Goal: Task Accomplishment & Management: Use online tool/utility

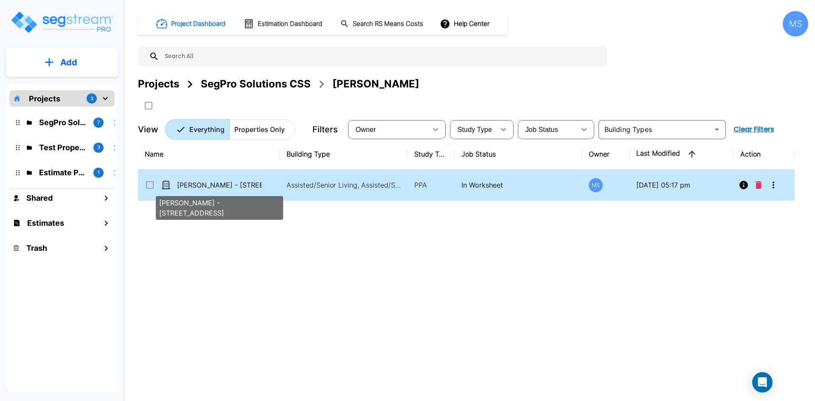
click at [259, 183] on p "[PERSON_NAME] - [STREET_ADDRESS]" at bounding box center [219, 185] width 85 height 10
click at [246, 232] on div "Name Building Type Study Type Job Status Owner Last Modified Action Chase Linds…" at bounding box center [466, 263] width 657 height 249
click at [234, 181] on p "[PERSON_NAME] - [STREET_ADDRESS]" at bounding box center [219, 185] width 85 height 10
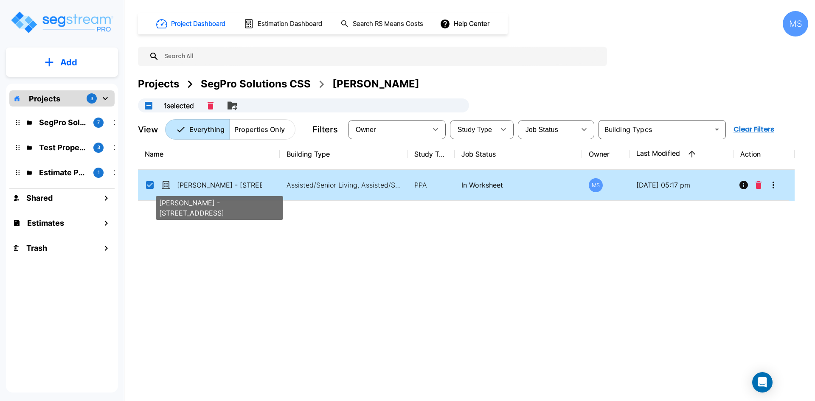
checkbox input "true"
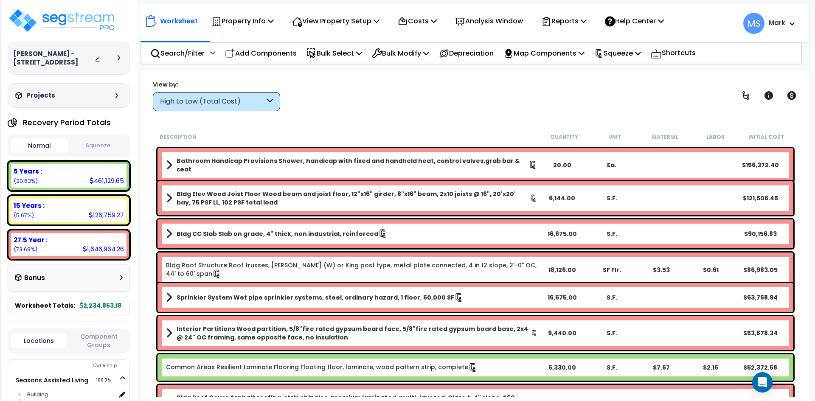
click at [285, 50] on p "Add Components" at bounding box center [261, 53] width 72 height 11
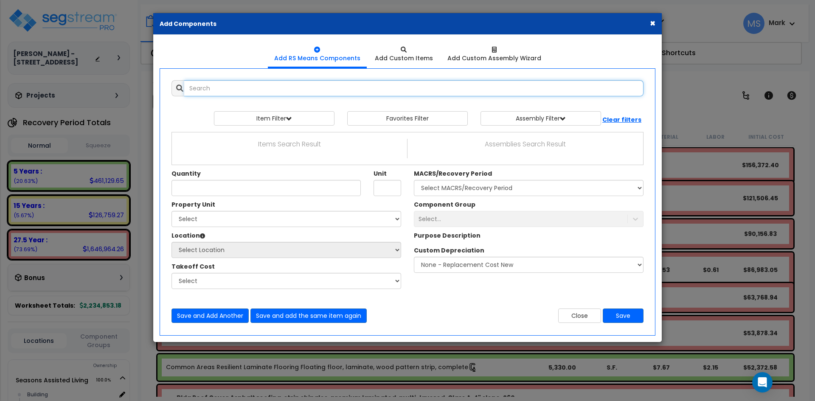
click at [285, 94] on input "text" at bounding box center [413, 88] width 459 height 16
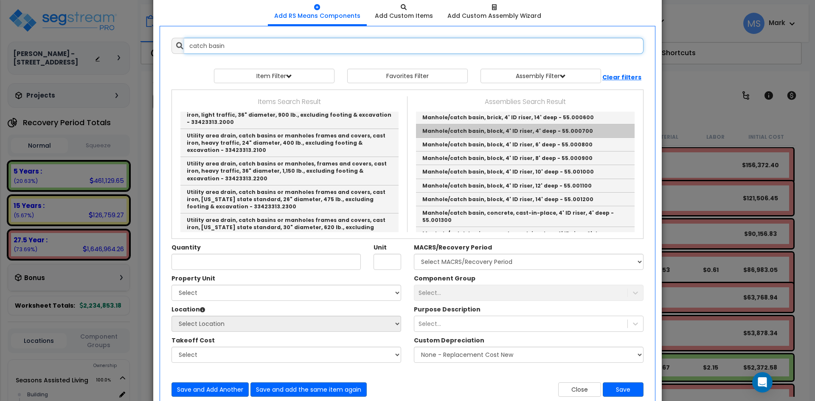
scroll to position [127, 0]
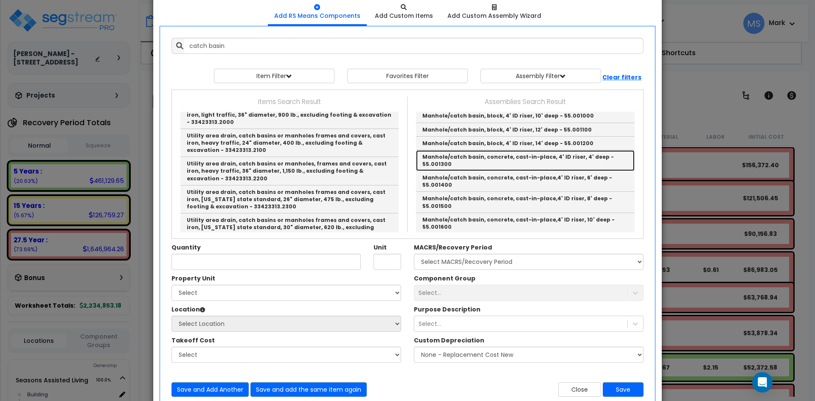
drag, startPoint x: 525, startPoint y: 157, endPoint x: 489, endPoint y: 172, distance: 38.5
click at [525, 157] on link "Manhole/catch basin, concrete, cast-in-place, 4' ID riser, 4' deep - 55.001300" at bounding box center [525, 160] width 219 height 21
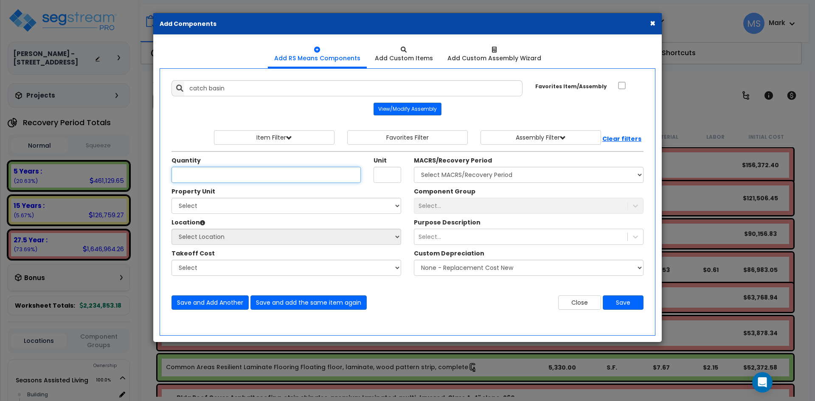
type input "Manhole/catch basin, concrete, cast-in-place, 4' ID riser, 4' deep - 55.001300"
type input "Ea."
click at [222, 170] on input "Quantity" at bounding box center [266, 175] width 189 height 16
type input "2"
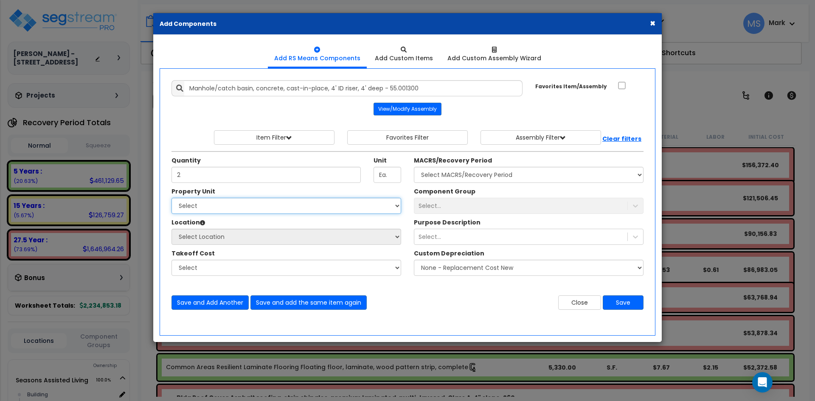
click at [245, 201] on select "Select Seasons Assisted Living Site Improvements" at bounding box center [287, 206] width 230 height 16
select select "165314"
click at [172, 198] on select "Select Seasons Assisted Living Site Improvements" at bounding box center [287, 206] width 230 height 16
click at [250, 238] on select "Select Site Exterior Add Additional Location" at bounding box center [287, 237] width 230 height 16
select select "462"
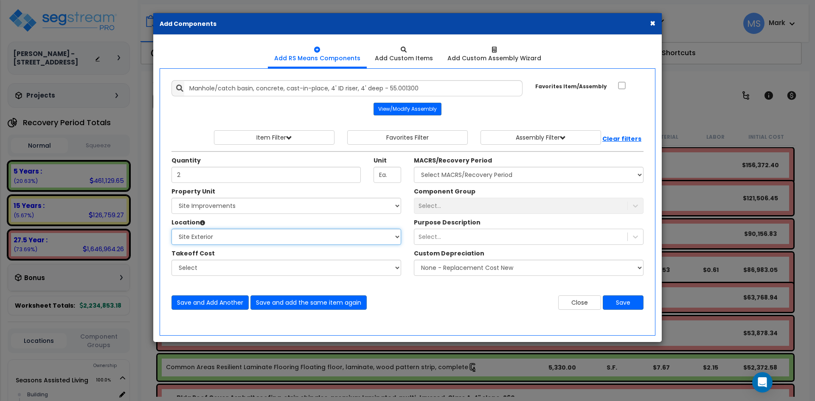
click at [172, 229] on select "Select Site Exterior Add Additional Location" at bounding box center [287, 237] width 230 height 16
click at [448, 203] on div "Select..." at bounding box center [529, 206] width 230 height 16
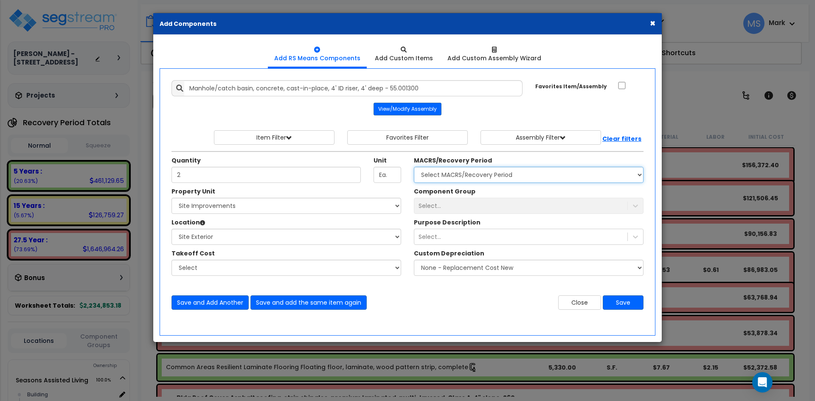
click at [508, 172] on select "Select MACRS/Recovery Period 5 Years - 57.0 - Distributive Trades & Services 5 …" at bounding box center [529, 175] width 230 height 16
select select "3666"
click at [414, 167] on select "Select MACRS/Recovery Period 5 Years - 57.0 - Distributive Trades & Services 5 …" at bounding box center [529, 175] width 230 height 16
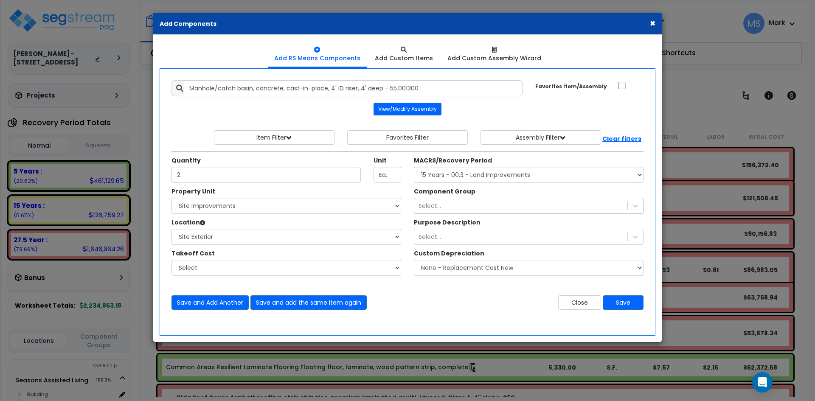
click at [481, 210] on div "Select..." at bounding box center [520, 206] width 213 height 14
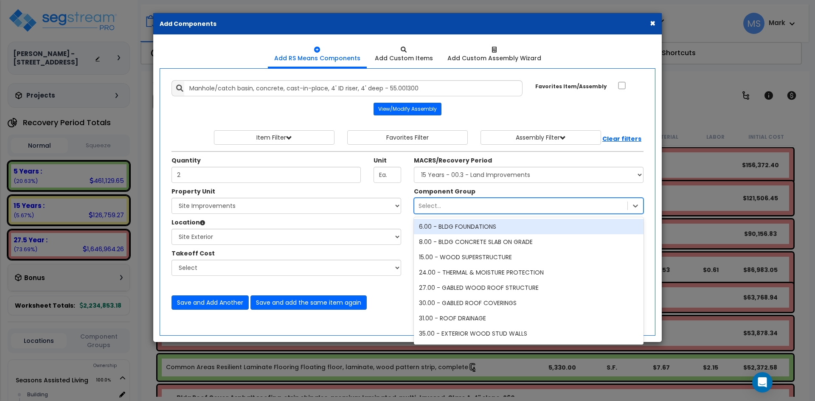
click at [466, 207] on div "Select..." at bounding box center [520, 206] width 213 height 14
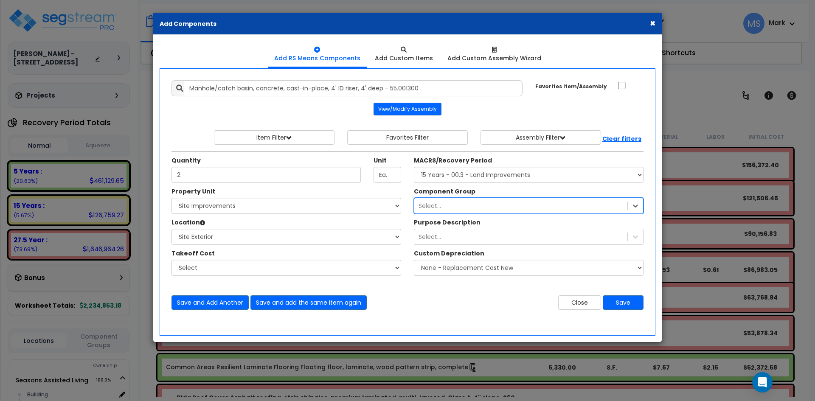
click at [460, 203] on div "Select..." at bounding box center [520, 206] width 213 height 14
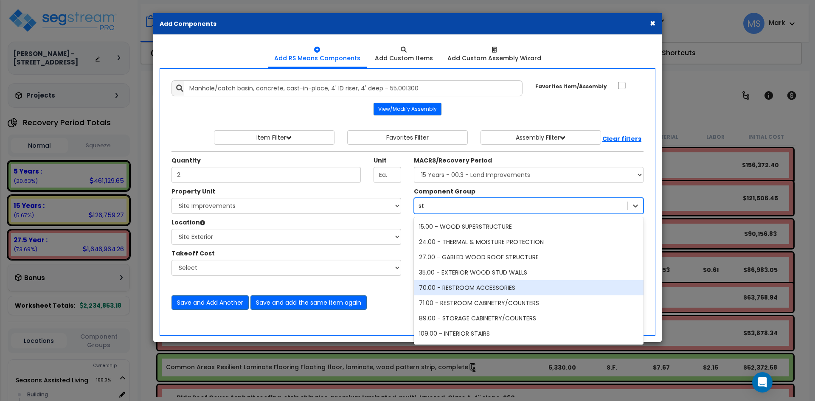
type input "s"
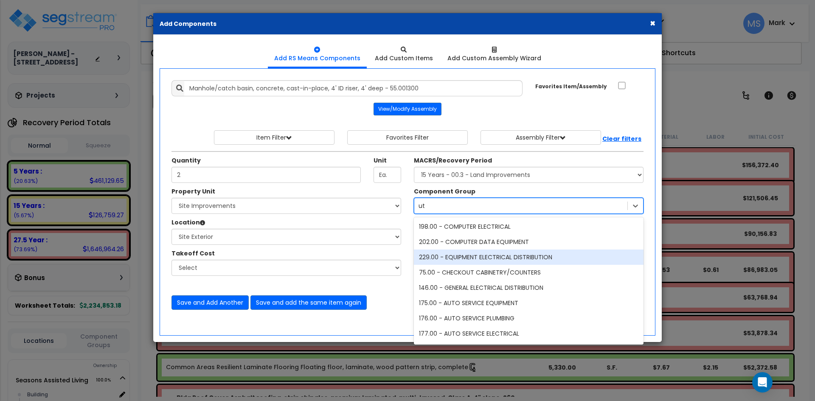
type input "u"
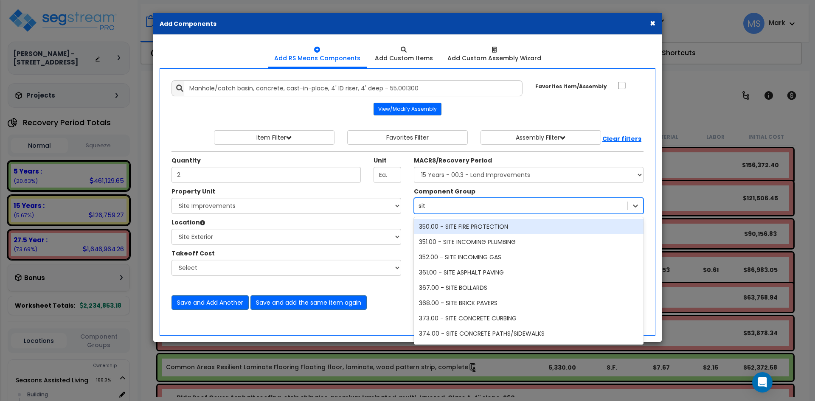
type input "site"
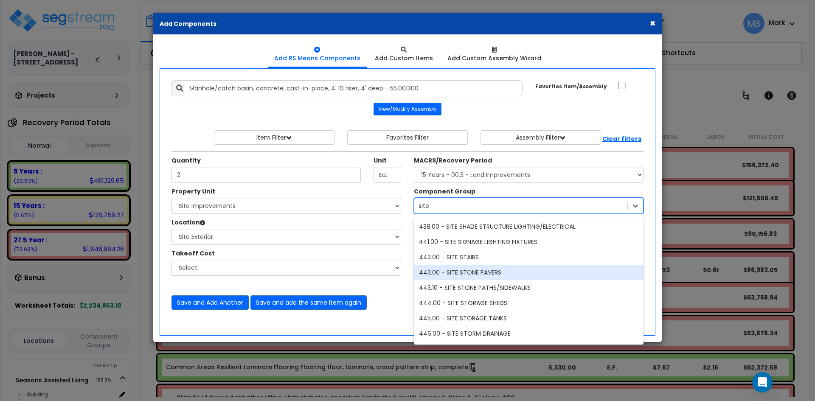
scroll to position [1571, 0]
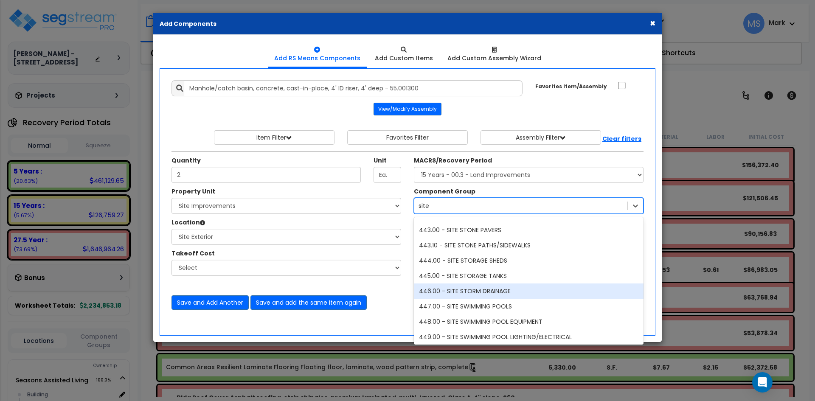
click at [486, 293] on div "446.00 - SITE STORM DRAINAGE" at bounding box center [529, 291] width 230 height 15
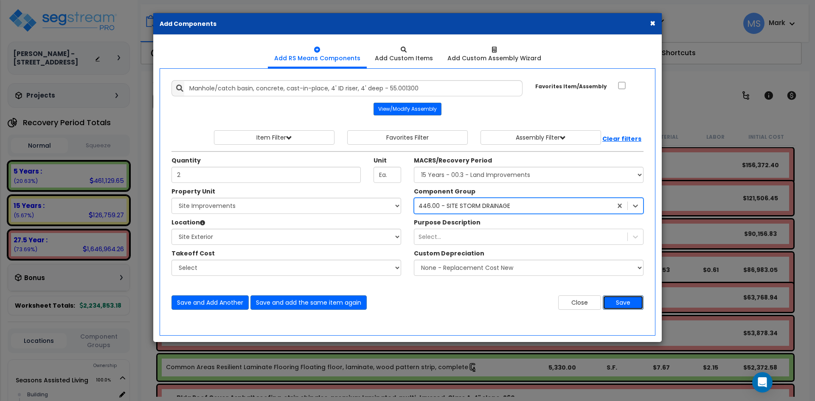
click at [634, 307] on button "Save" at bounding box center [623, 302] width 41 height 14
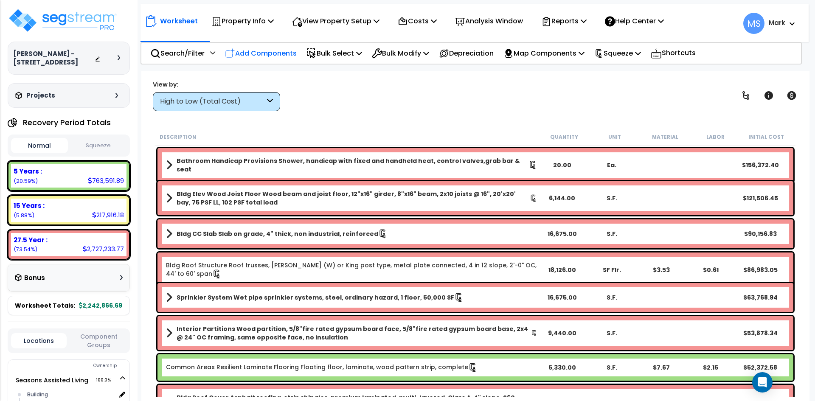
click at [262, 58] on p "Add Components" at bounding box center [261, 53] width 72 height 11
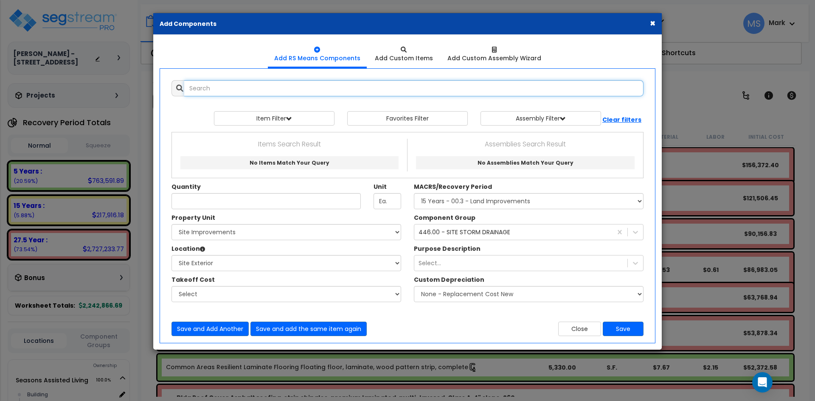
click at [268, 91] on input "text" at bounding box center [413, 88] width 459 height 16
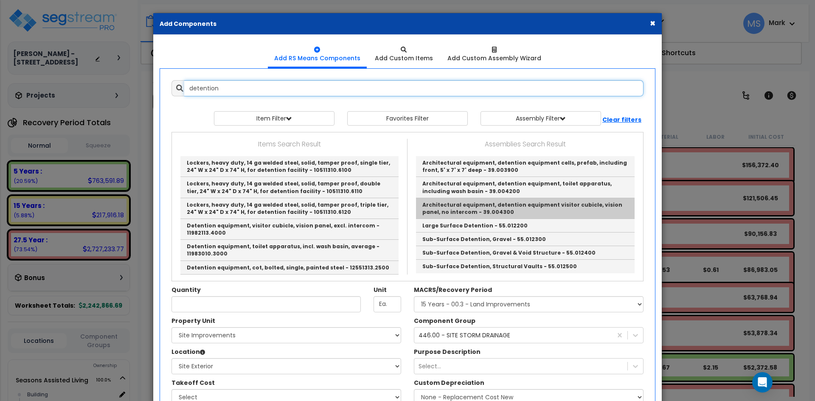
scroll to position [0, 0]
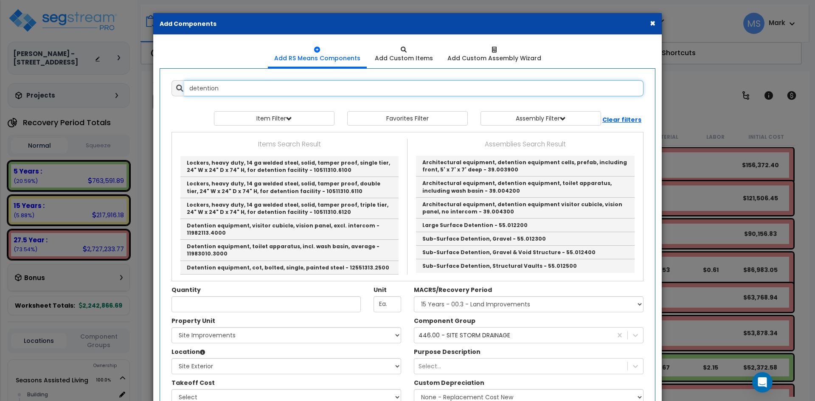
click at [234, 84] on input "detention" at bounding box center [413, 88] width 459 height 16
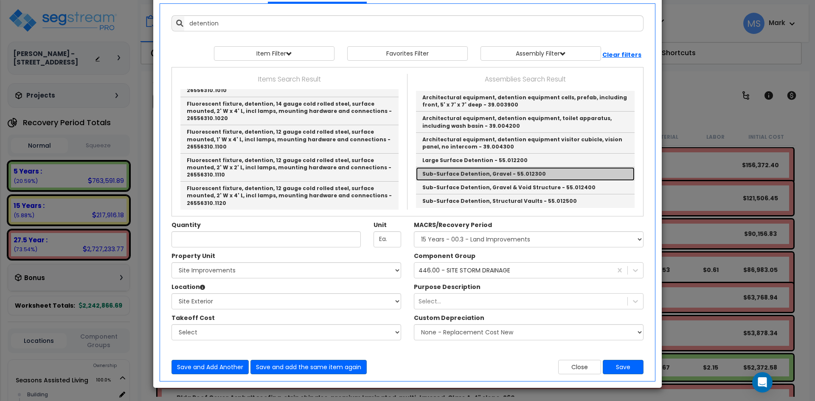
click at [464, 174] on link "Sub-Surface Detention, Gravel - 55.012300" at bounding box center [525, 174] width 219 height 14
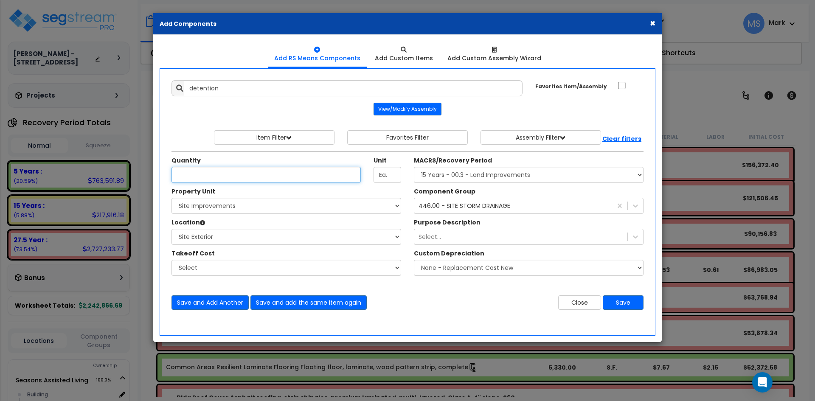
type input "Sub-Surface Detention, Gravel - 55.012300"
type input "C.F."
type input "5,598.66"
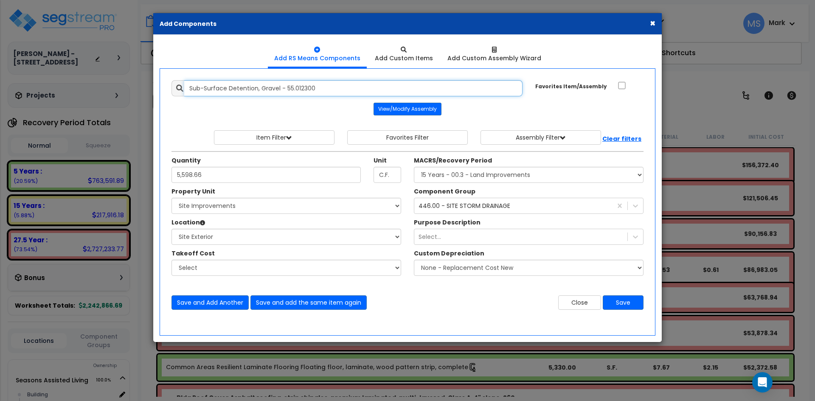
click at [350, 88] on input "Sub-Surface Detention, Gravel - 55.012300" at bounding box center [353, 88] width 338 height 16
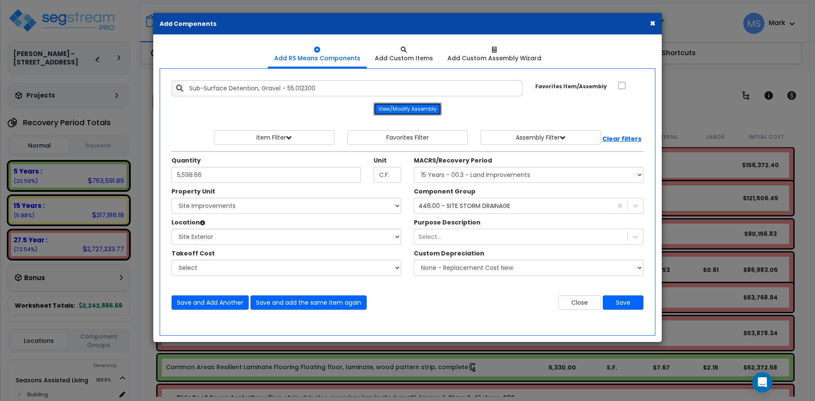
click at [399, 110] on button "View/Modify Assembly" at bounding box center [408, 109] width 68 height 13
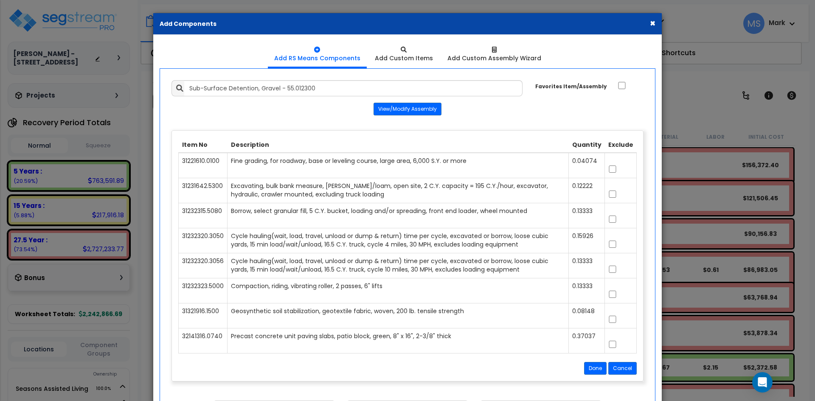
click at [337, 115] on div "Add Items Add Assemblies Both 3226901" at bounding box center [407, 330] width 485 height 513
click at [617, 366] on button "Cancel" at bounding box center [622, 368] width 28 height 13
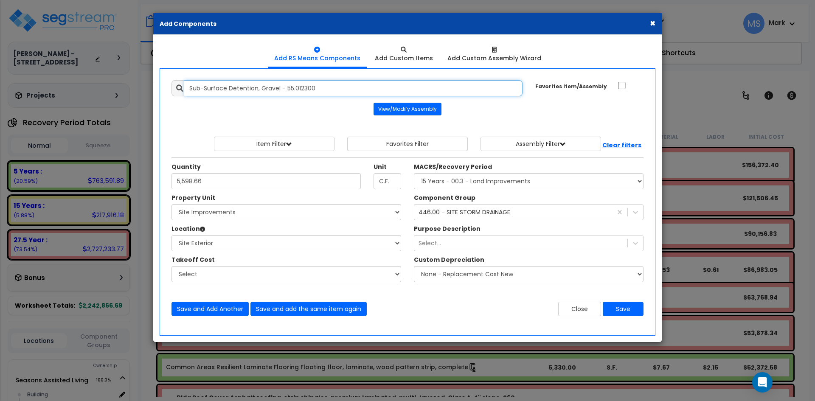
click at [322, 88] on input "Sub-Surface Detention, Gravel - 55.012300" at bounding box center [353, 88] width 338 height 16
type input "S"
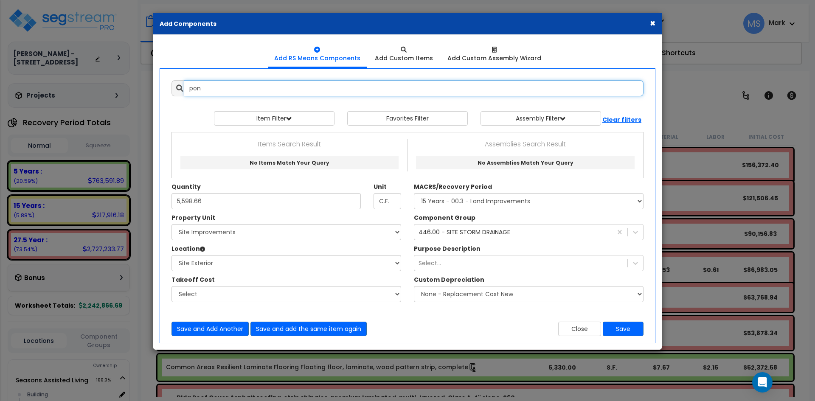
type input "pond"
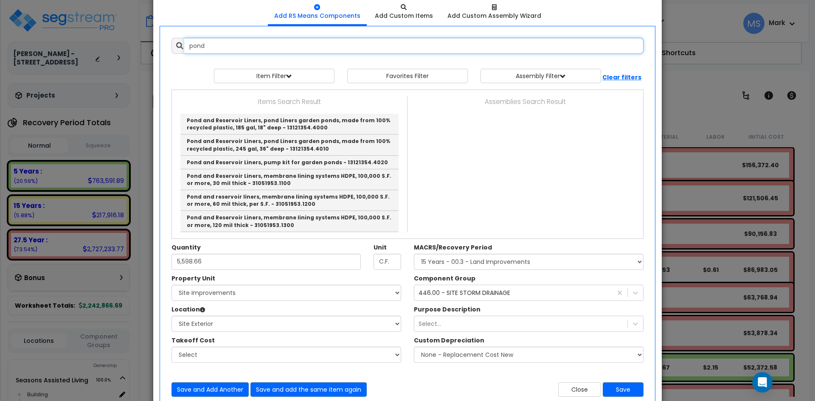
drag, startPoint x: 215, startPoint y: 45, endPoint x: 180, endPoint y: 46, distance: 35.2
click at [180, 46] on div "pond" at bounding box center [408, 46] width 472 height 16
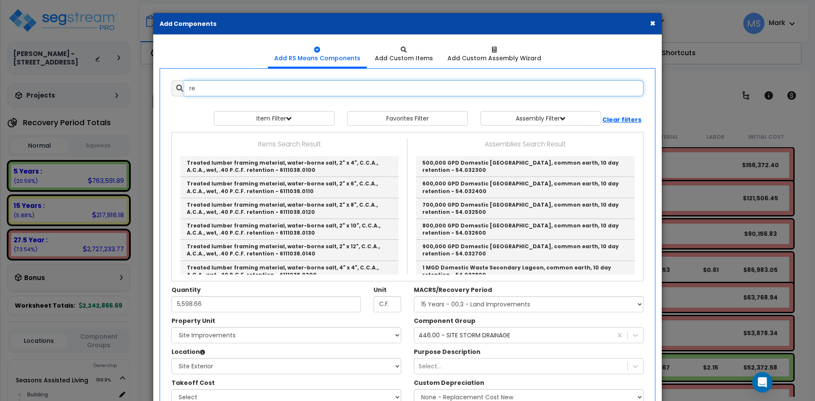
type input "r"
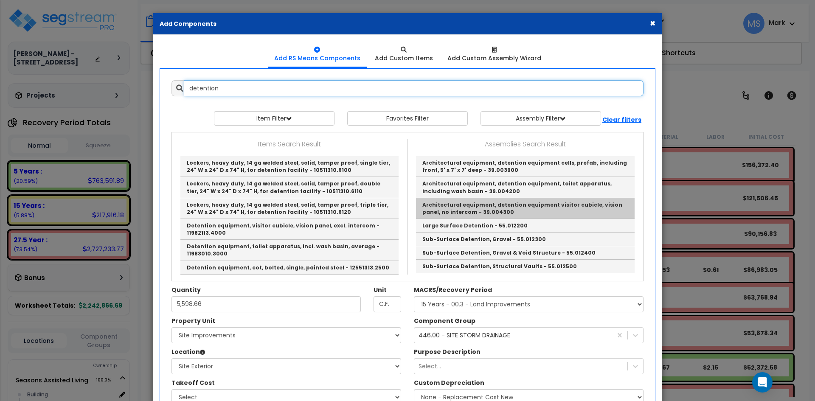
scroll to position [0, 0]
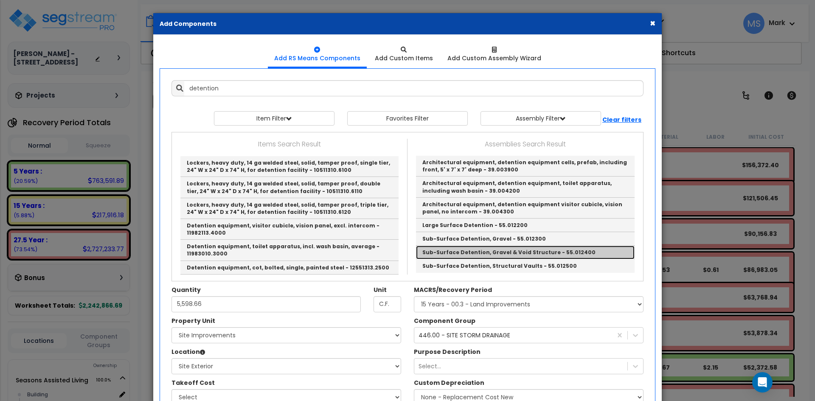
click at [501, 252] on link "Sub-Surface Detention, Gravel & Void Structure - 55.012400" at bounding box center [525, 253] width 219 height 14
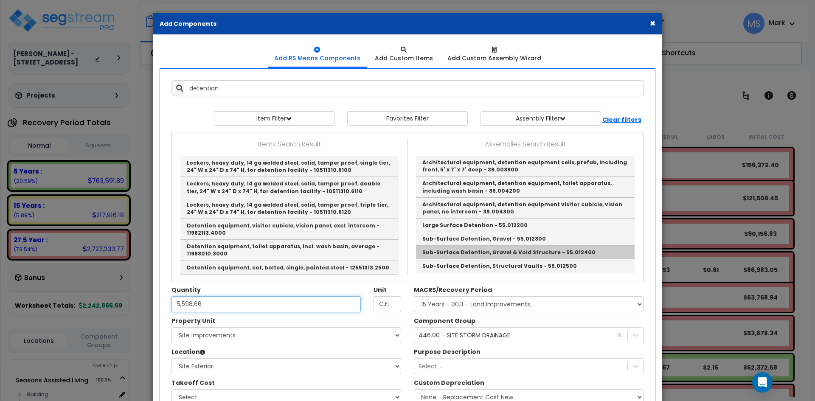
type input "Sub-Surface Detention, Gravel & Void Structure - 55.012400"
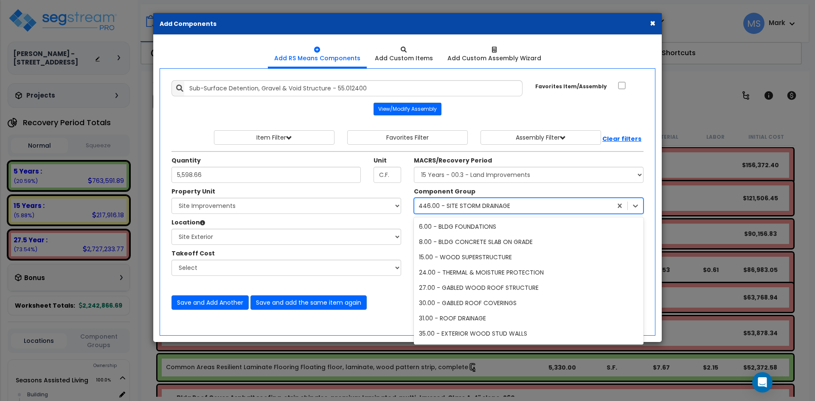
click at [467, 206] on div "446.00 - SITE STORM DRAINAGE" at bounding box center [465, 206] width 92 height 8
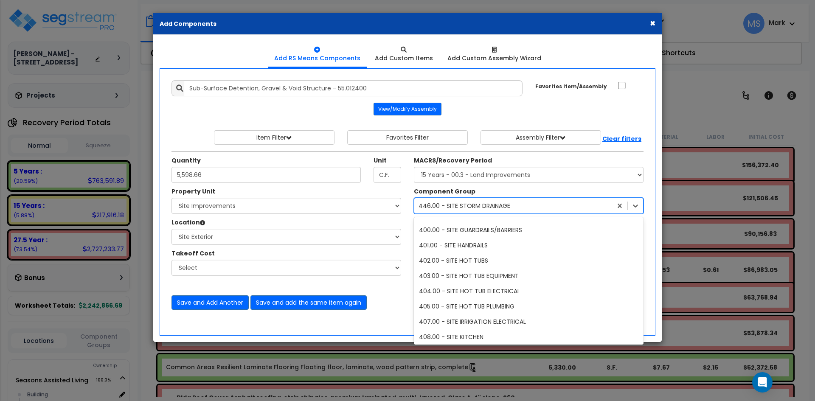
scroll to position [7030, 0]
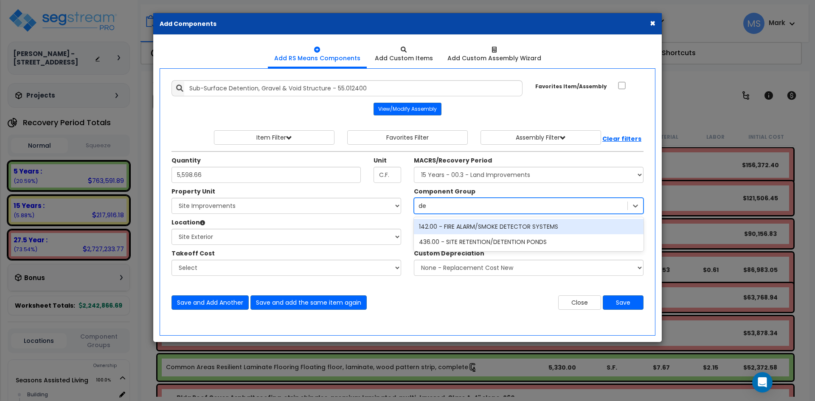
type input "det"
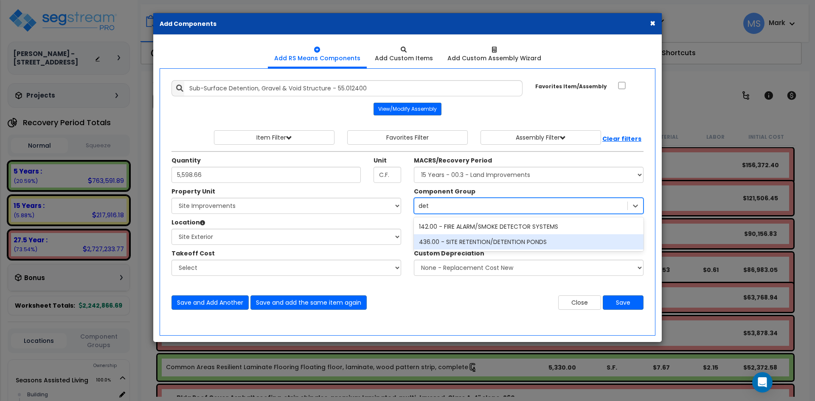
click at [520, 243] on div "436.00 - SITE RETENTION/DETENTION PONDS" at bounding box center [529, 241] width 230 height 15
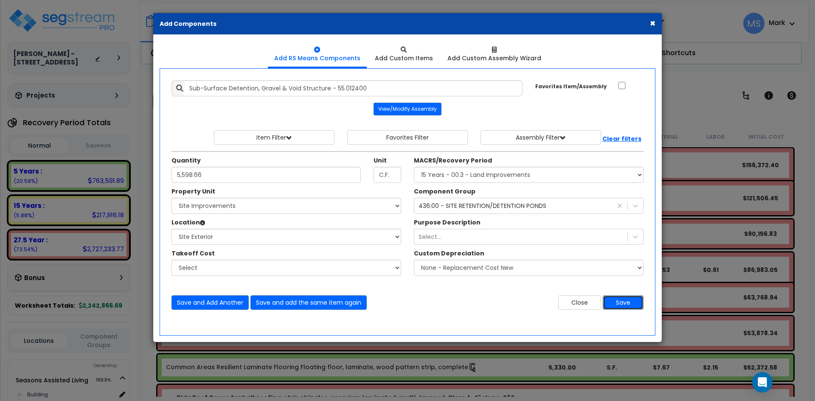
click at [626, 306] on button "Save" at bounding box center [623, 302] width 41 height 14
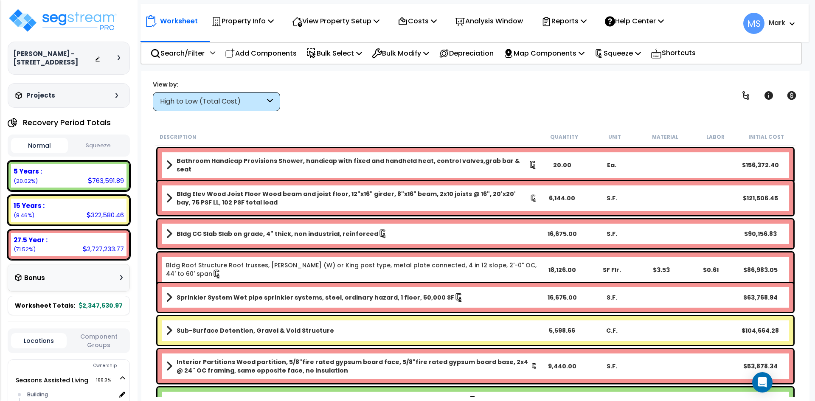
click at [114, 146] on button "Squeeze" at bounding box center [98, 145] width 57 height 15
click at [60, 145] on button "Normal" at bounding box center [39, 145] width 57 height 15
click at [101, 143] on button "Squeeze" at bounding box center [98, 145] width 57 height 15
click at [50, 146] on button "Normal" at bounding box center [39, 145] width 57 height 15
click at [99, 145] on button "Squeeze" at bounding box center [98, 145] width 57 height 15
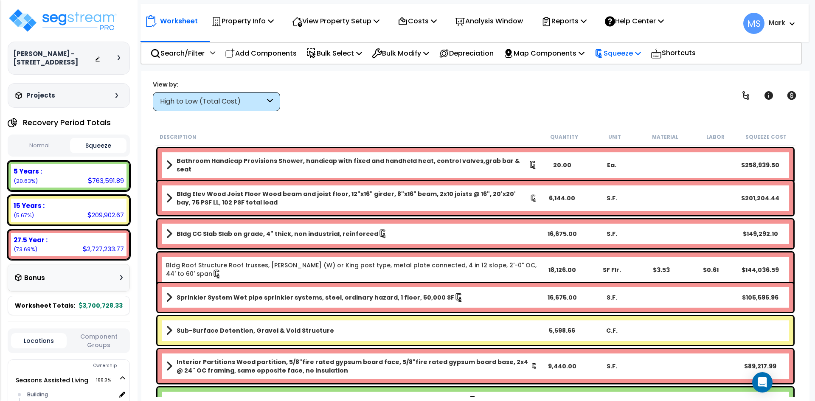
click at [639, 55] on p "Squeeze" at bounding box center [617, 53] width 47 height 11
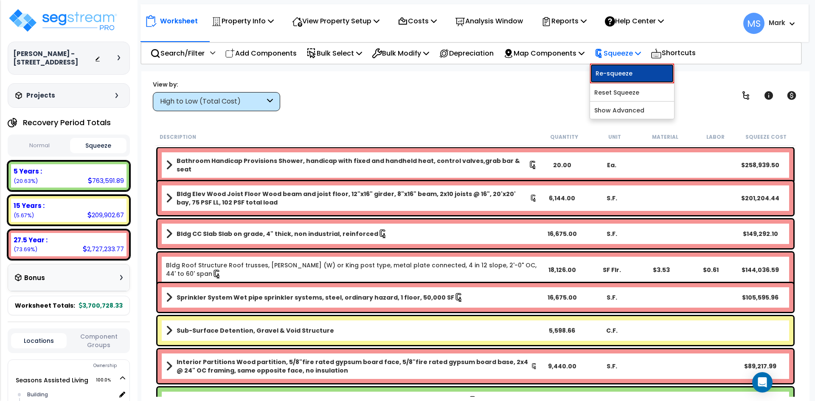
click at [639, 74] on link "Re-squeeze" at bounding box center [632, 74] width 84 height 20
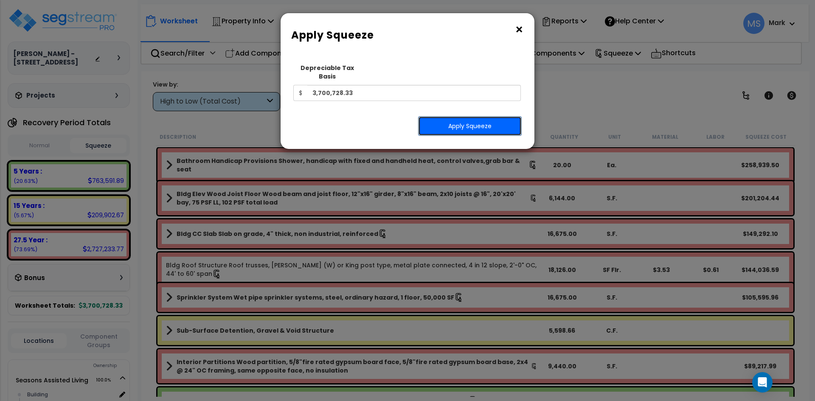
click at [488, 117] on button "Apply Squeeze" at bounding box center [470, 126] width 104 height 20
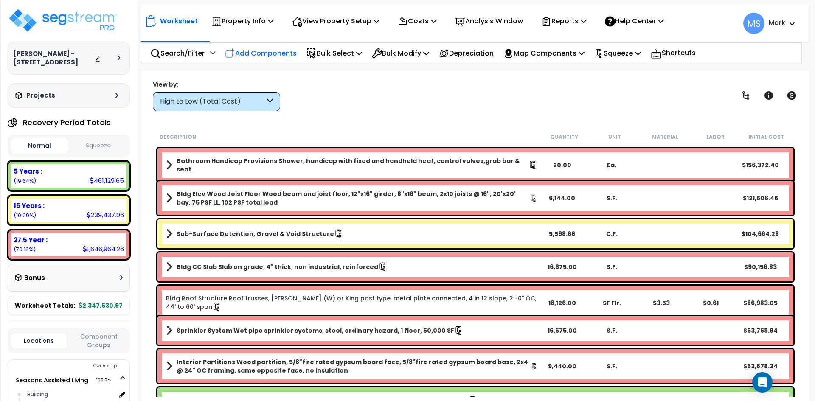
click at [252, 50] on p "Add Components" at bounding box center [261, 53] width 72 height 11
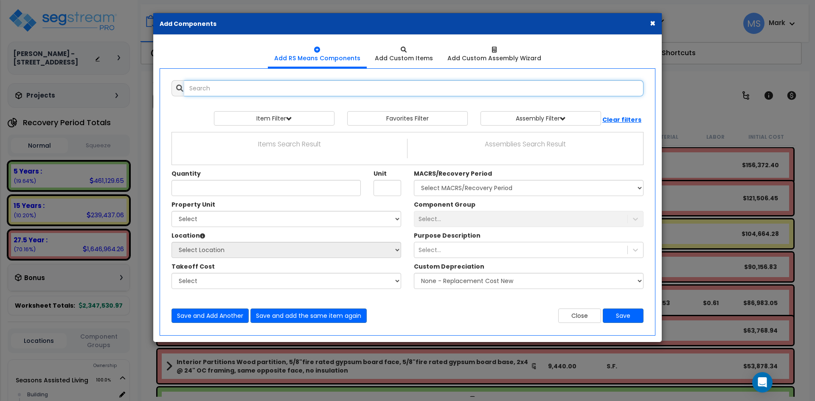
click at [254, 84] on input "text" at bounding box center [413, 88] width 459 height 16
type input "pond"
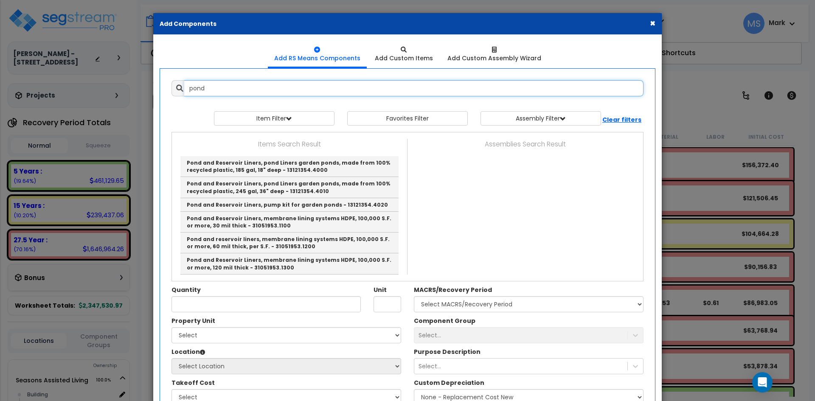
drag, startPoint x: 208, startPoint y: 86, endPoint x: 178, endPoint y: 86, distance: 29.7
click at [178, 86] on div "pond" at bounding box center [408, 88] width 472 height 16
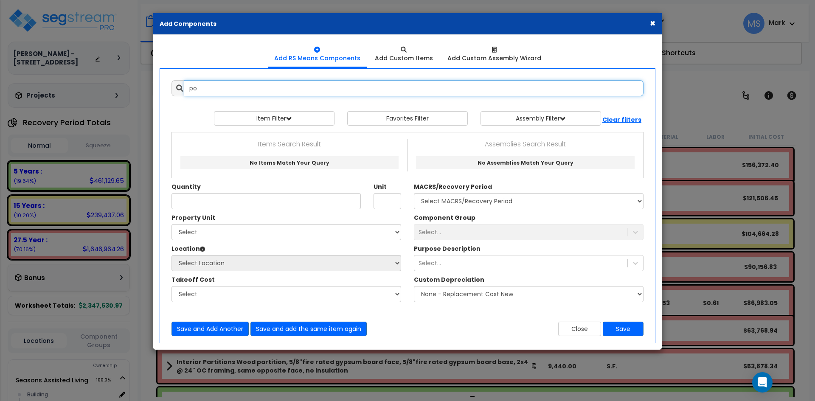
type input "p"
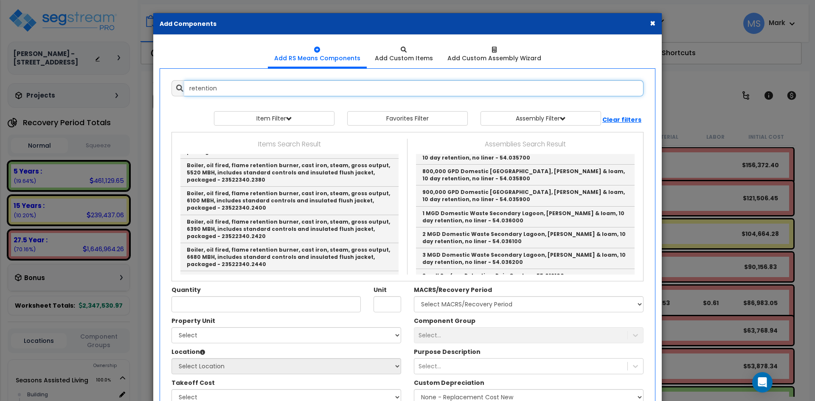
scroll to position [734, 0]
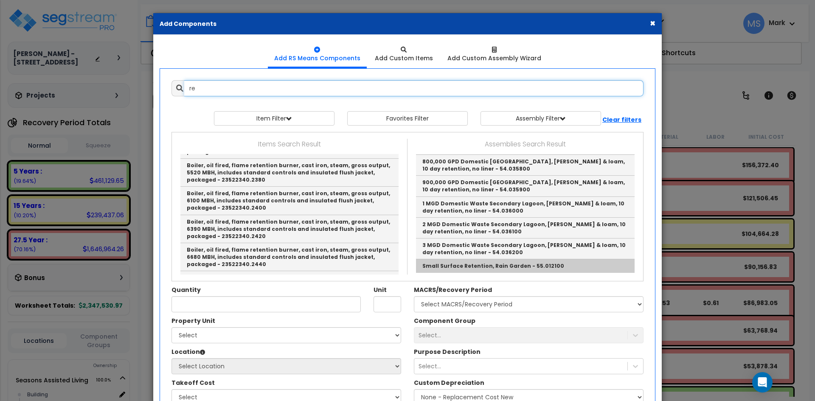
type input "r"
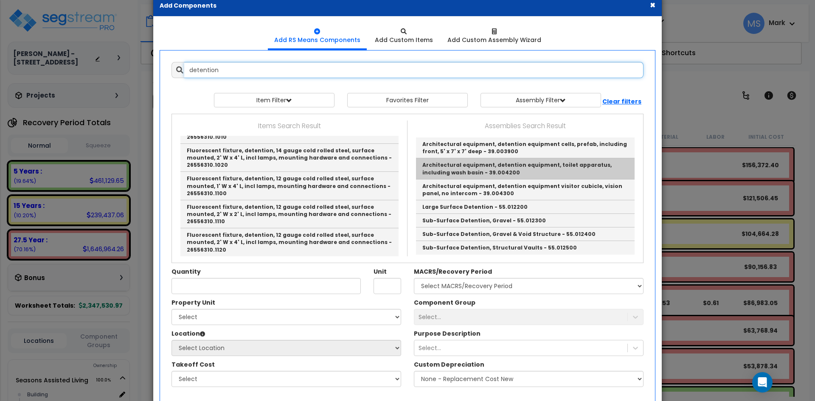
scroll to position [42, 0]
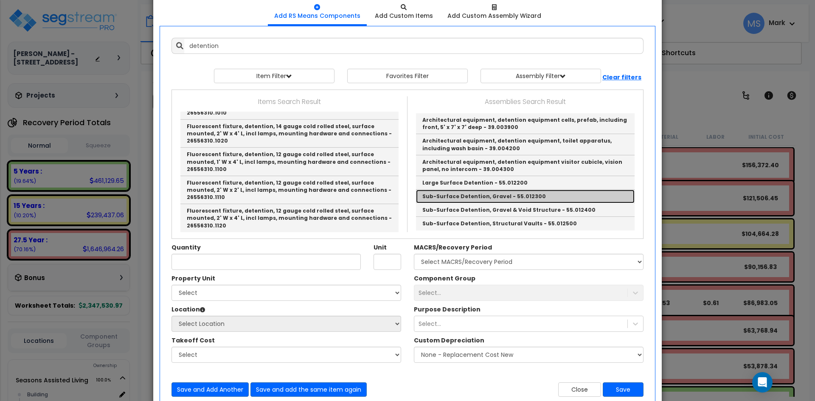
click at [508, 197] on link "Sub-Surface Detention, Gravel - 55.012300" at bounding box center [525, 197] width 219 height 14
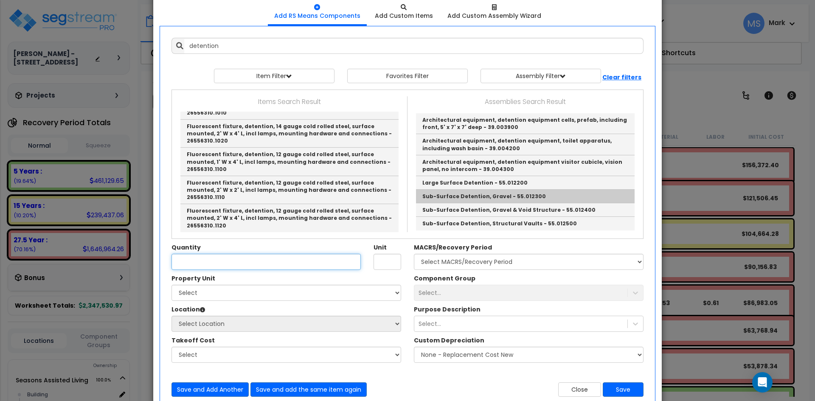
type input "Sub-Surface Detention, Gravel - 55.012300"
type input "C.F."
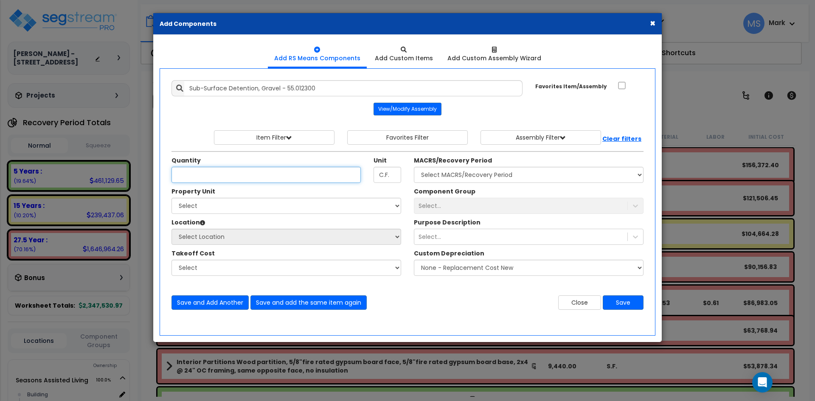
scroll to position [0, 0]
click at [245, 177] on input "Quantity" at bounding box center [266, 175] width 189 height 16
type input "5,598.66"
click at [345, 208] on select "Select Seasons Assisted Living Site Improvements" at bounding box center [287, 206] width 230 height 16
select select "165314"
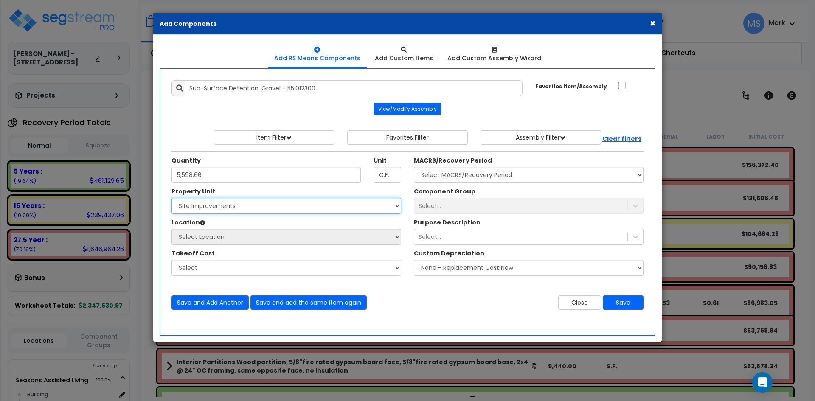
click at [172, 198] on select "Select Seasons Assisted Living Site Improvements" at bounding box center [287, 206] width 230 height 16
click at [287, 234] on select "Select Site Exterior Add Additional Location" at bounding box center [287, 237] width 230 height 16
select select "462"
click at [172, 229] on select "Select Site Exterior Add Additional Location" at bounding box center [287, 237] width 230 height 16
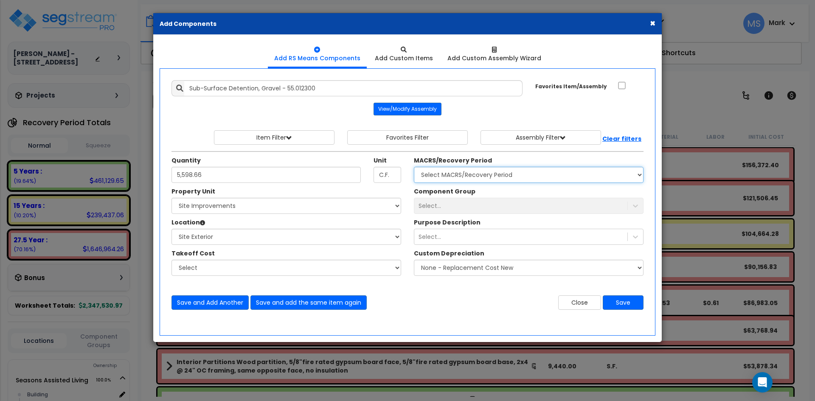
click at [484, 172] on select "Select MACRS/Recovery Period 5 Years - 57.0 - Distributive Trades & Services 5 …" at bounding box center [529, 175] width 230 height 16
select select "3666"
click at [414, 167] on select "Select MACRS/Recovery Period 5 Years - 57.0 - Distributive Trades & Services 5 …" at bounding box center [529, 175] width 230 height 16
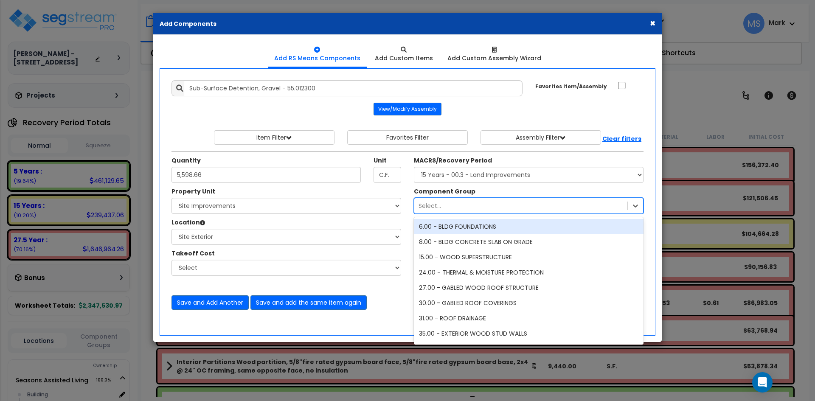
click at [487, 207] on div "Select..." at bounding box center [520, 206] width 213 height 14
type input "det"
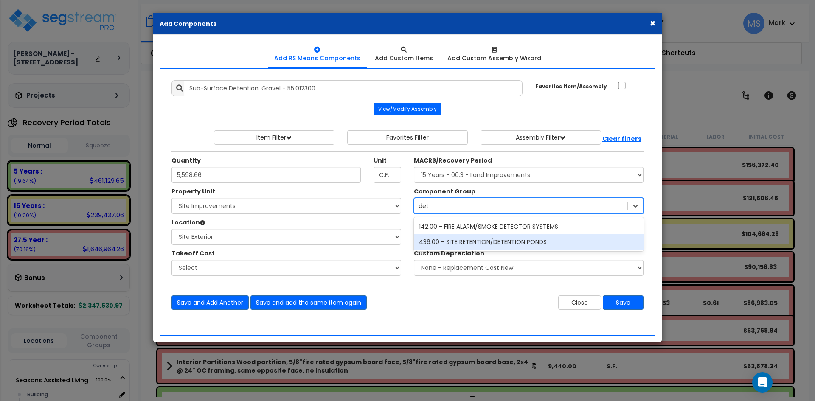
click at [494, 239] on div "436.00 - SITE RETENTION/DETENTION PONDS" at bounding box center [529, 241] width 230 height 15
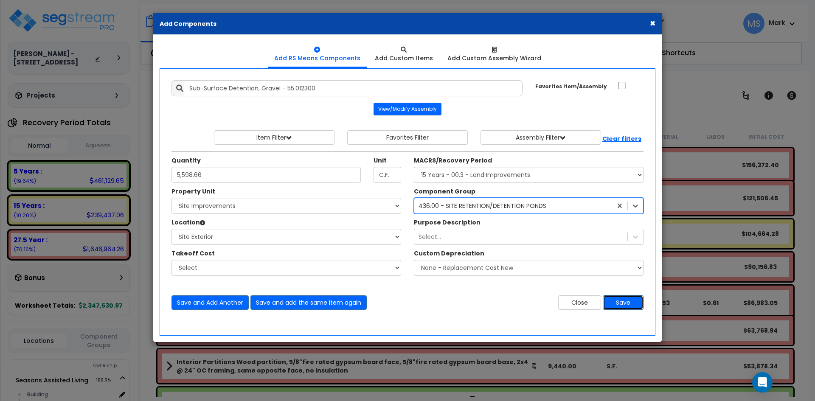
click at [623, 304] on button "Save" at bounding box center [623, 302] width 41 height 14
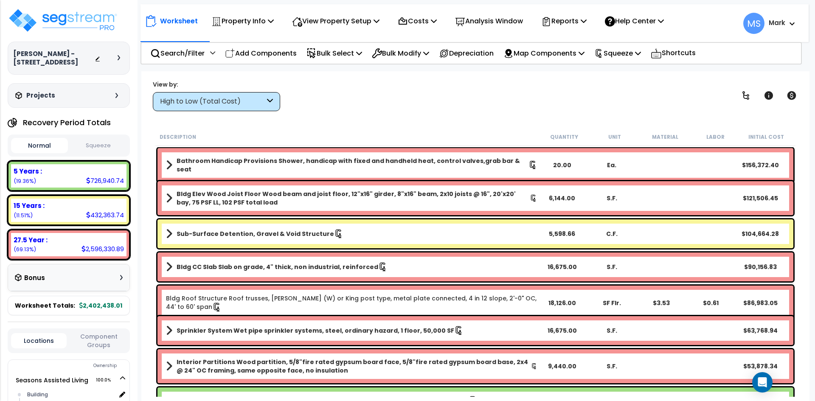
click at [284, 236] on b "Sub-Surface Detention, Gravel & Void Structure" at bounding box center [256, 234] width 158 height 8
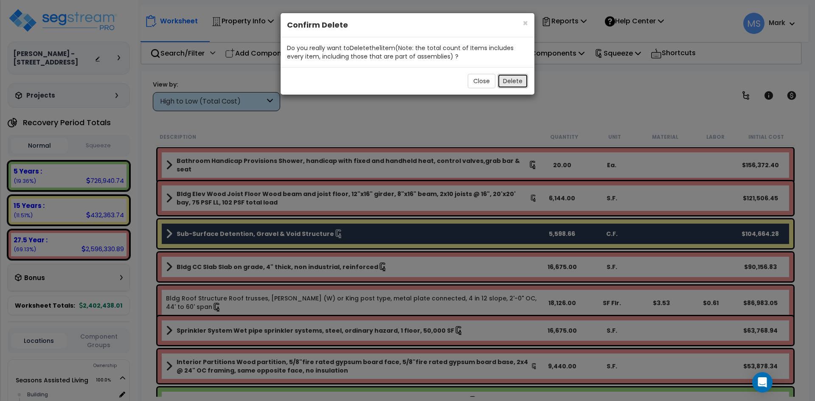
click at [509, 83] on button "Delete" at bounding box center [513, 81] width 31 height 14
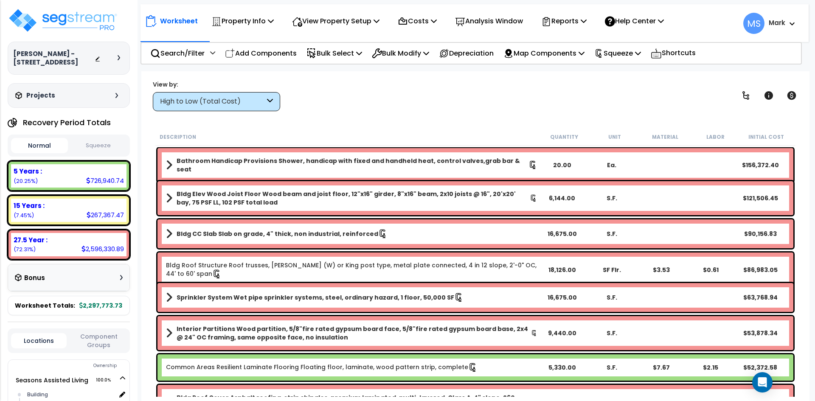
click at [112, 151] on button "Squeeze" at bounding box center [98, 145] width 57 height 15
click at [52, 143] on button "Normal" at bounding box center [39, 145] width 57 height 15
click at [91, 144] on button "Squeeze" at bounding box center [98, 145] width 57 height 15
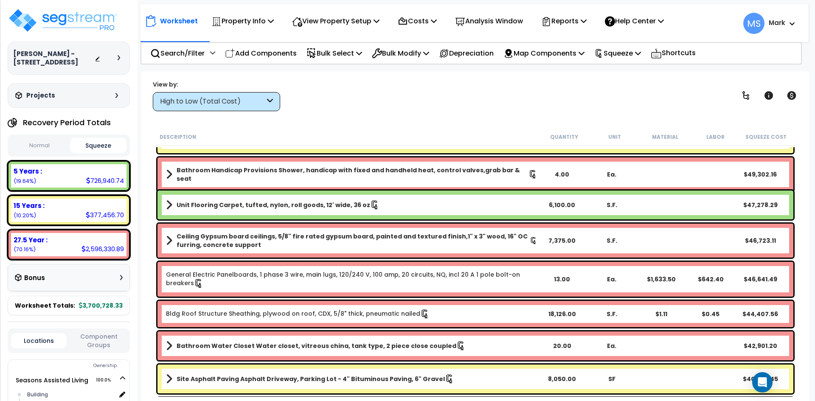
scroll to position [382, 0]
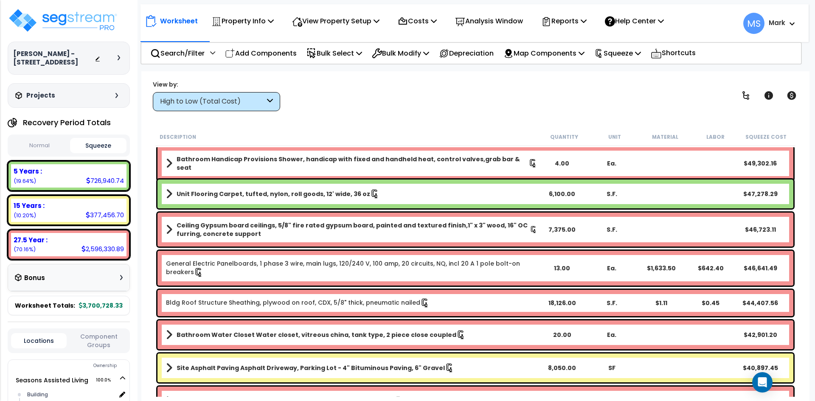
click at [265, 96] on div "High to Low (Total Cost)" at bounding box center [216, 101] width 127 height 19
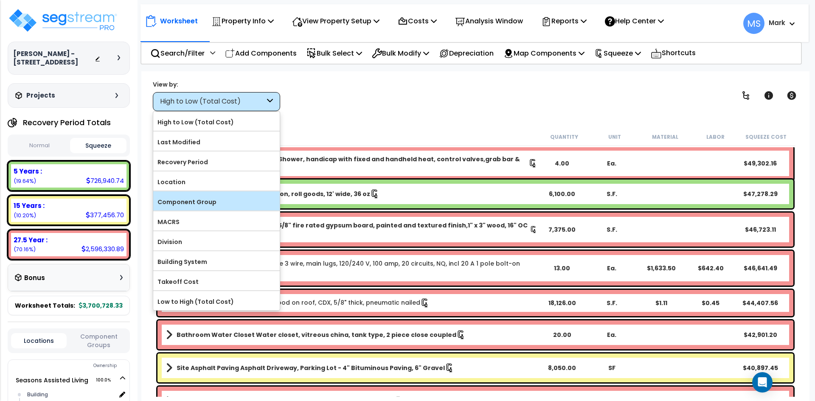
click at [192, 197] on label "Component Group" at bounding box center [216, 202] width 127 height 13
click at [0, 0] on input "Component Group" at bounding box center [0, 0] width 0 height 0
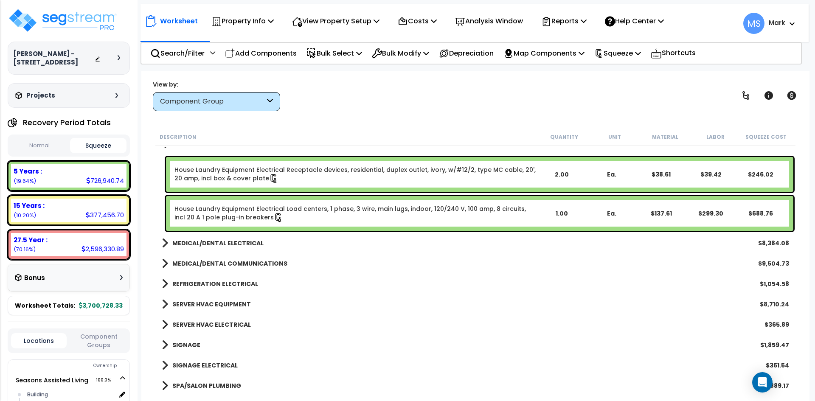
scroll to position [8958, 0]
click at [243, 280] on b "REFRIGERATION ELECTRICAL" at bounding box center [215, 283] width 86 height 8
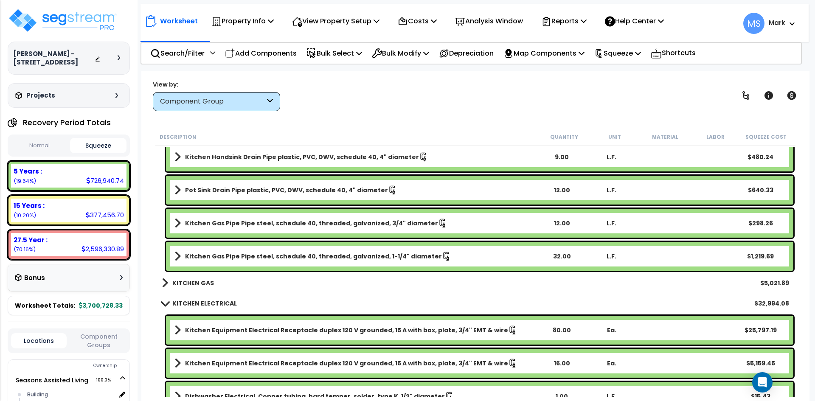
scroll to position [8236, 0]
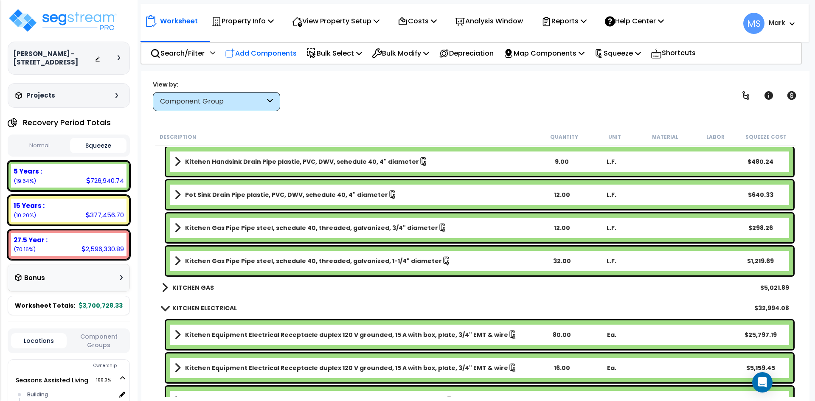
click at [246, 50] on p "Add Components" at bounding box center [261, 53] width 72 height 11
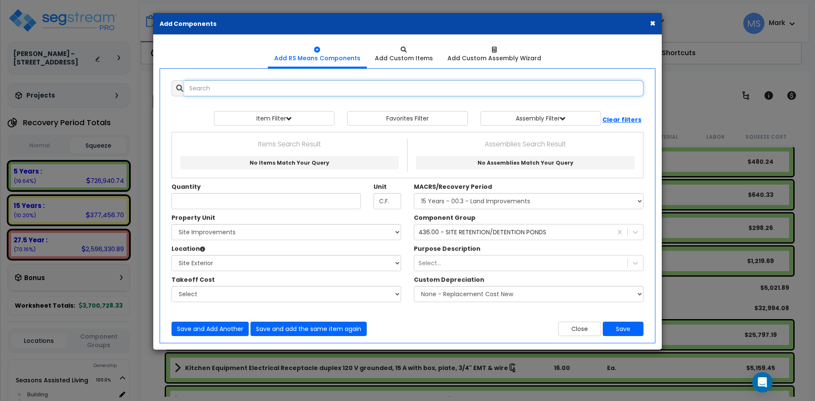
scroll to position [0, 0]
click at [257, 84] on input "text" at bounding box center [413, 88] width 459 height 16
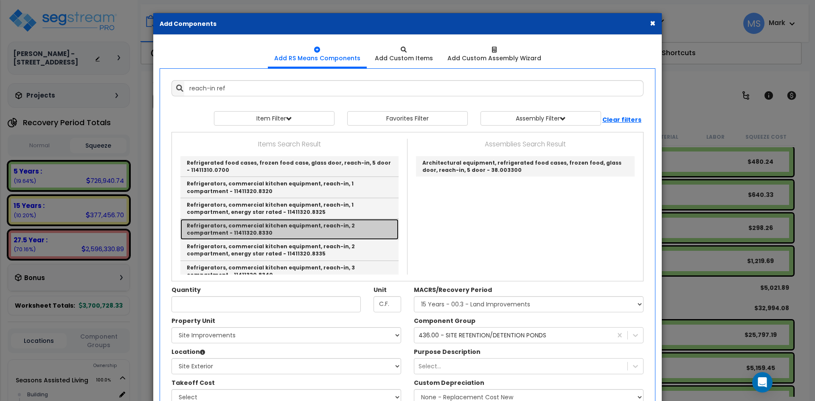
click at [198, 231] on link "Refrigerators, commercial kitchen equipment, reach-in, 2 compartment - 11411320…" at bounding box center [289, 229] width 218 height 21
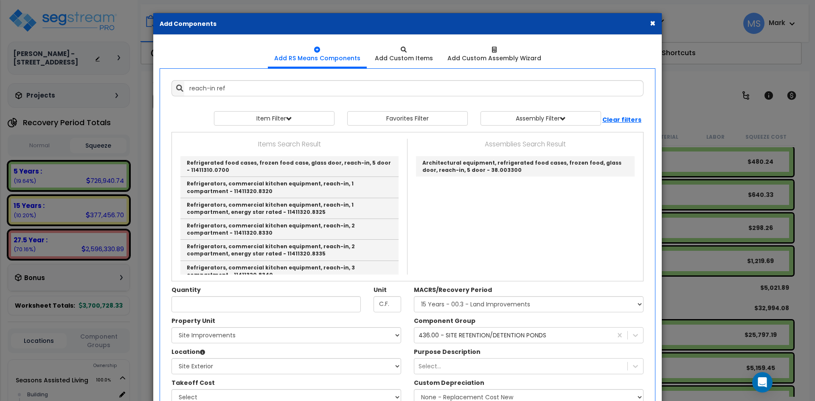
click at [200, 379] on label "Takeoff Cost" at bounding box center [193, 383] width 43 height 8
click at [200, 389] on select "Select" at bounding box center [287, 397] width 230 height 16
type input "Refrigerators, commercial kitchen equipment, reach-in, 2 compartment - 11411320…"
type input "Ea."
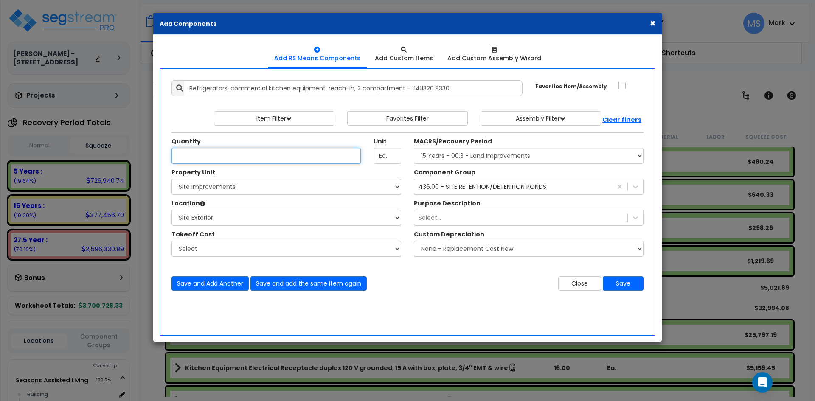
click at [215, 158] on input "Quantity" at bounding box center [266, 156] width 189 height 16
type input "3"
click at [237, 188] on select "Select Seasons Assisted Living Site Improvements" at bounding box center [287, 187] width 230 height 16
select select "165312"
click at [172, 179] on select "Select Seasons Assisted Living Site Improvements" at bounding box center [287, 187] width 230 height 16
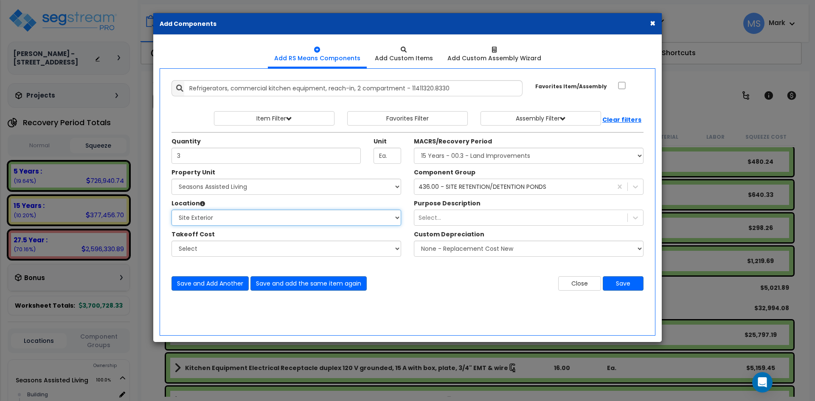
click at [231, 218] on select "Select Site Exterior Add Additional Location" at bounding box center [287, 218] width 230 height 16
select select "461"
click at [172, 210] on select "Select Building Building Interior Studio - 1 bed Space Studio -2 bed Space Add …" at bounding box center [287, 218] width 230 height 16
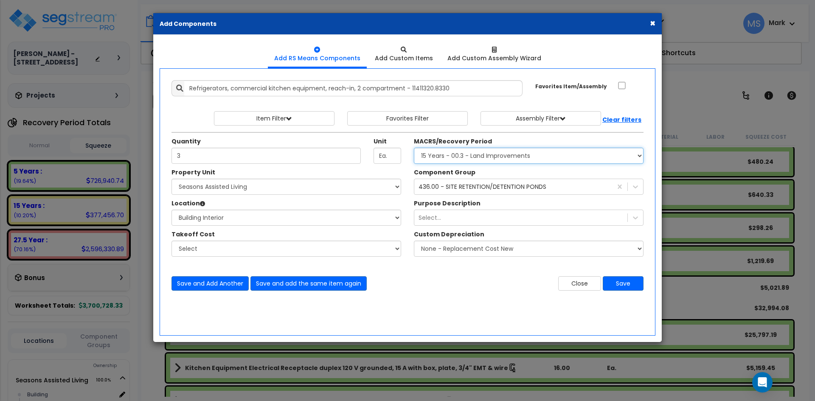
click at [504, 159] on select "Select MACRS/Recovery Period 5 Years - 57.0 - Distributive Trades & Services 5 …" at bounding box center [529, 156] width 230 height 16
select select "3667"
click at [414, 148] on select "Select MACRS/Recovery Period 5 Years - 57.0 - Distributive Trades & Services 5 …" at bounding box center [529, 156] width 230 height 16
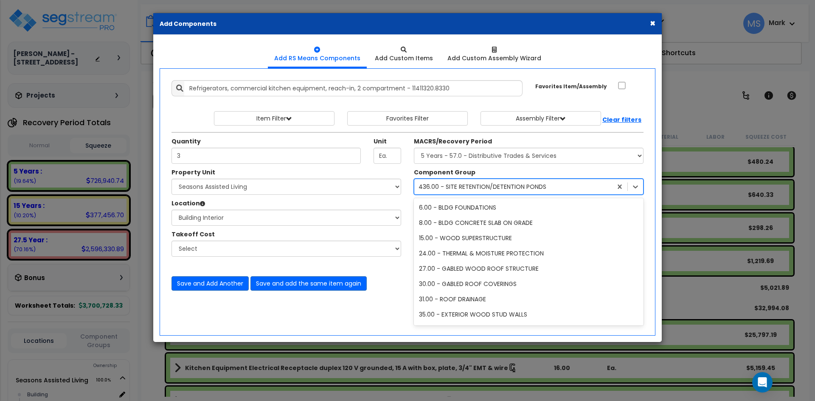
click at [492, 186] on div "436.00 - SITE RETENTION/DETENTION PONDS" at bounding box center [483, 187] width 128 height 8
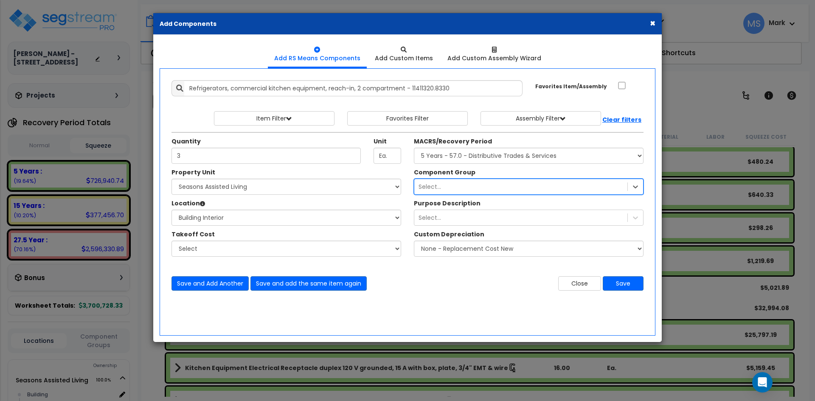
click at [539, 183] on div "Select..." at bounding box center [520, 187] width 213 height 14
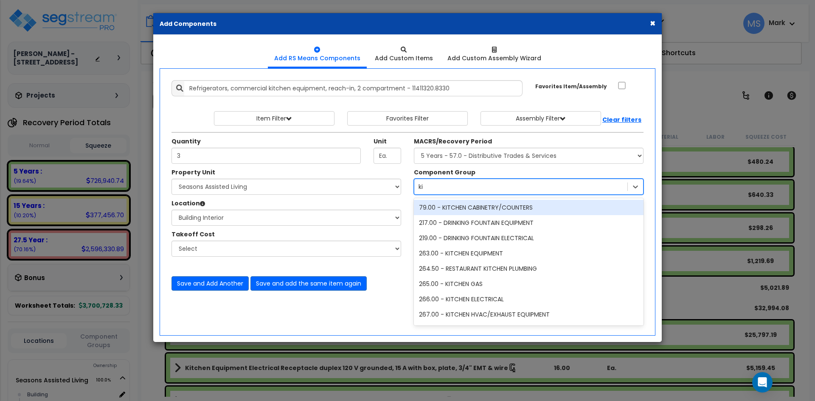
type input "kit"
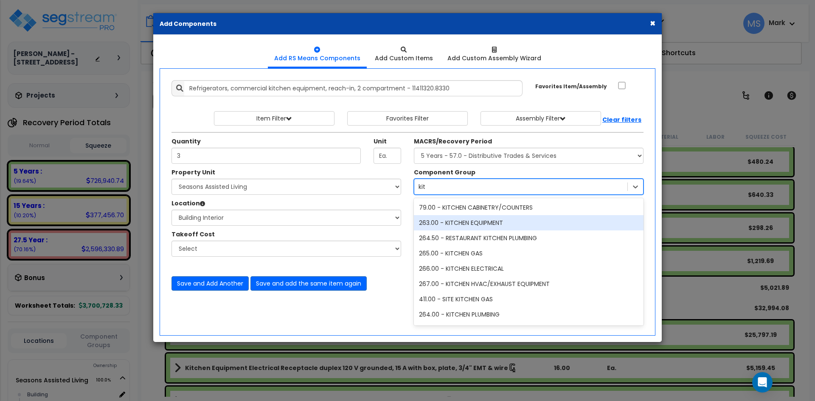
click at [509, 220] on div "263.00 - KITCHEN EQUIPMENT" at bounding box center [529, 222] width 230 height 15
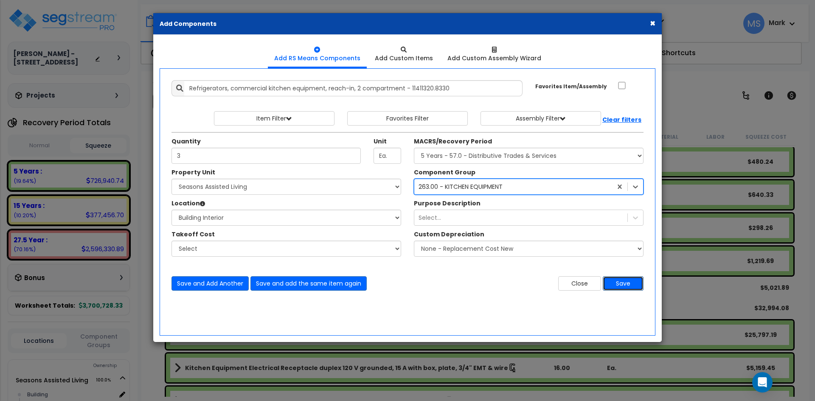
click at [634, 285] on button "Save" at bounding box center [623, 283] width 41 height 14
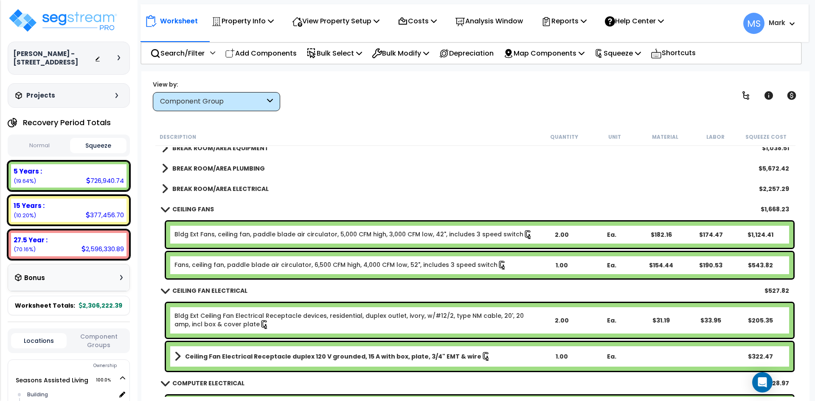
scroll to position [6368, 0]
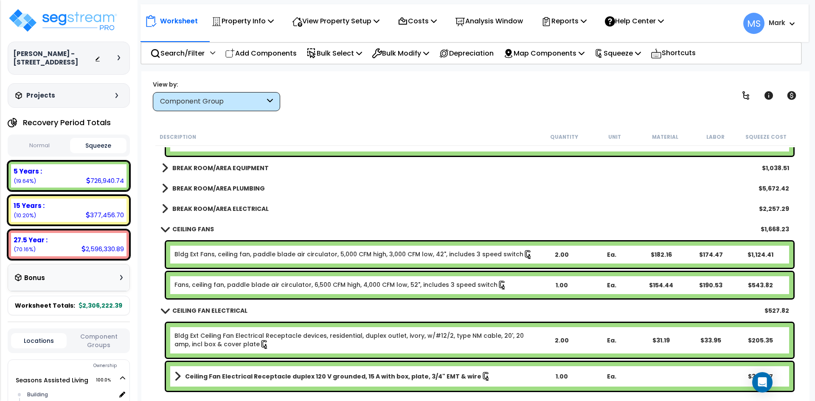
click at [234, 166] on b "BREAK ROOM/AREA EQUIPMENT" at bounding box center [220, 168] width 96 height 8
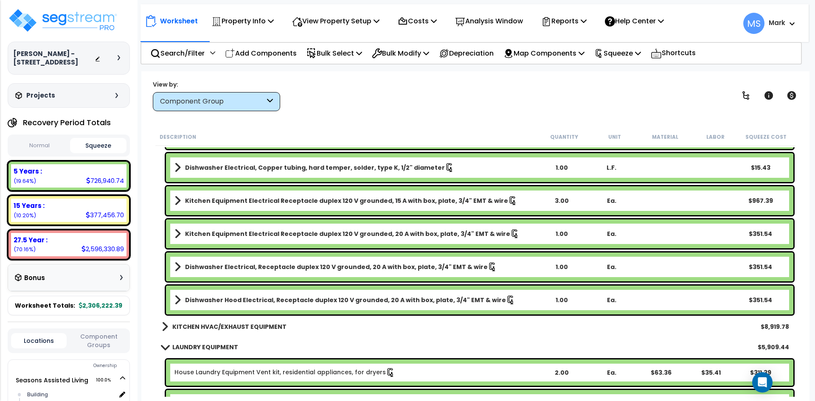
scroll to position [8533, 0]
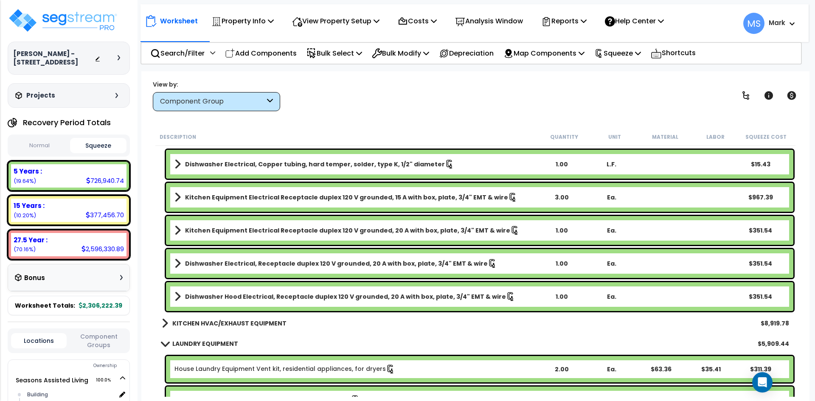
click at [36, 143] on button "Normal" at bounding box center [39, 145] width 57 height 15
click at [97, 144] on button "Squeeze" at bounding box center [98, 145] width 57 height 15
click at [34, 141] on button "Normal" at bounding box center [39, 145] width 57 height 15
click at [101, 142] on button "Squeeze" at bounding box center [98, 145] width 57 height 15
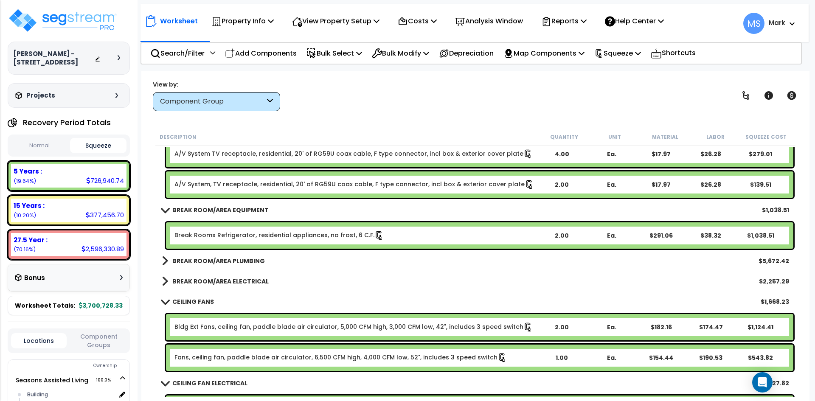
scroll to position [6326, 0]
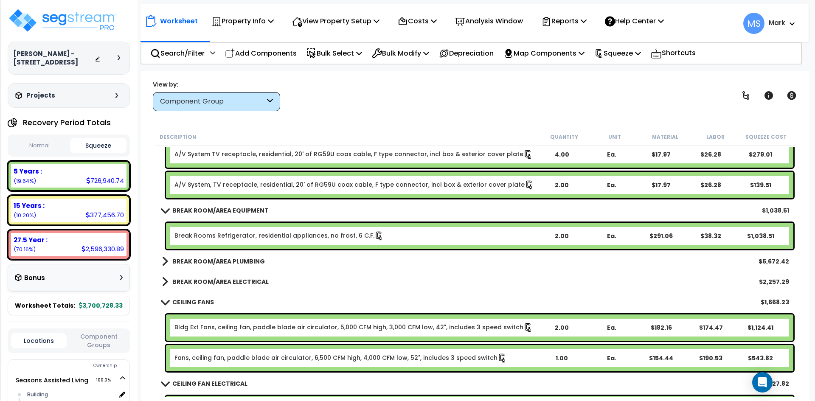
click at [308, 236] on link "Break Rooms Refrigerator, residential appliances, no frost, 6 C.F." at bounding box center [278, 235] width 209 height 9
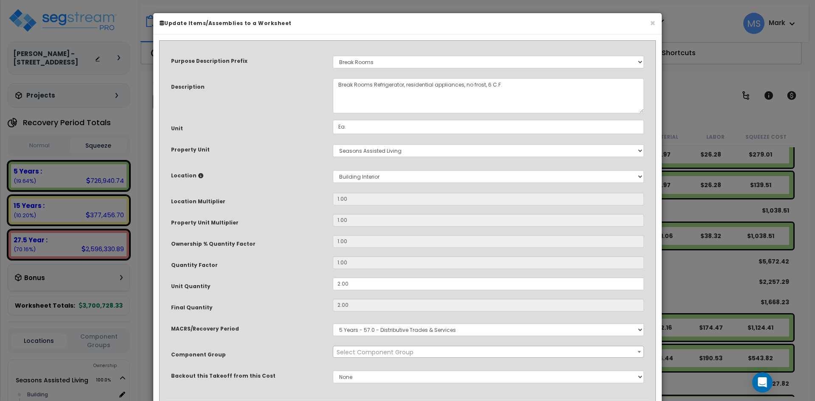
select select "46003"
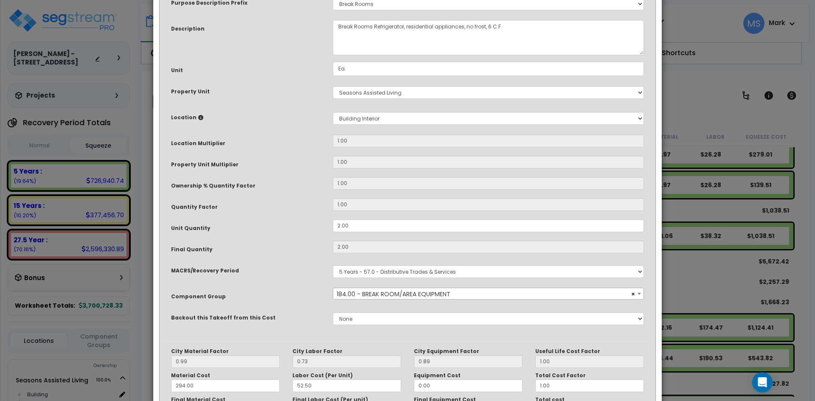
scroll to position [145, 0]
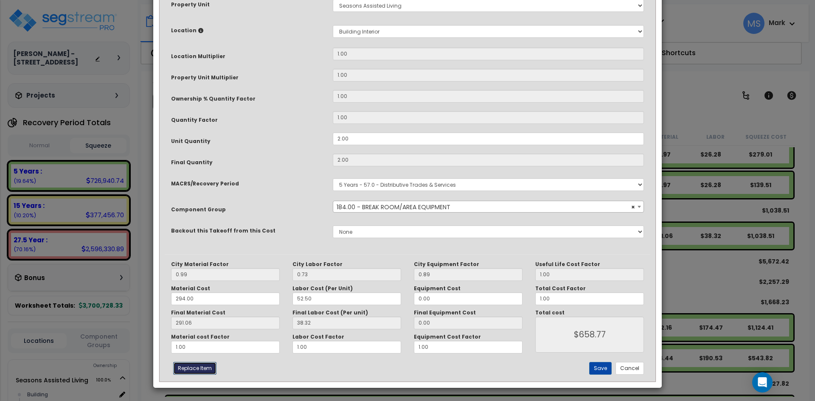
click at [202, 366] on button "Replace Item" at bounding box center [194, 368] width 43 height 13
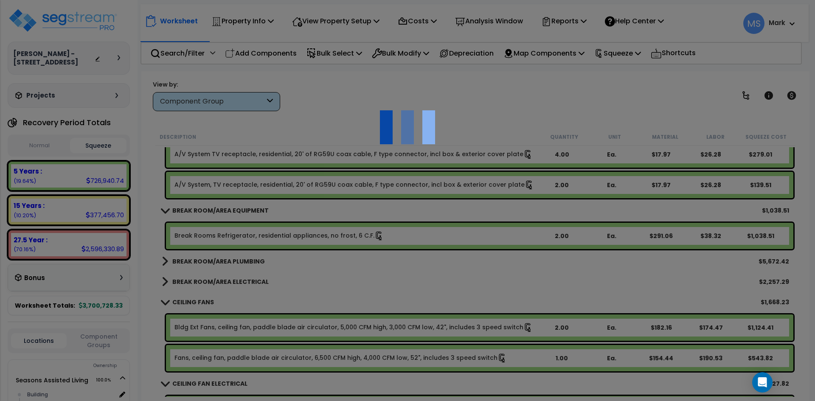
type input "2"
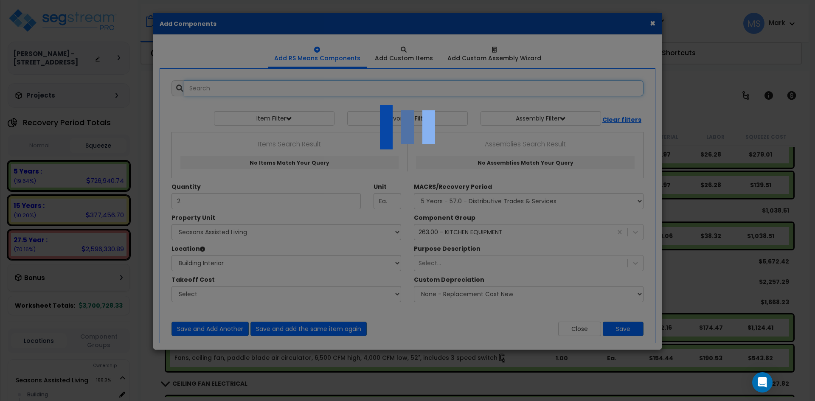
select select "461"
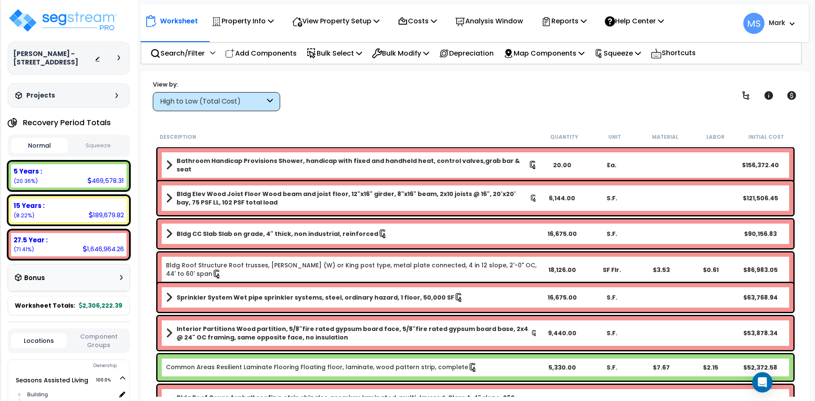
click at [101, 145] on button "Squeeze" at bounding box center [98, 145] width 57 height 15
click at [281, 60] on div "Add Components" at bounding box center [260, 53] width 81 height 20
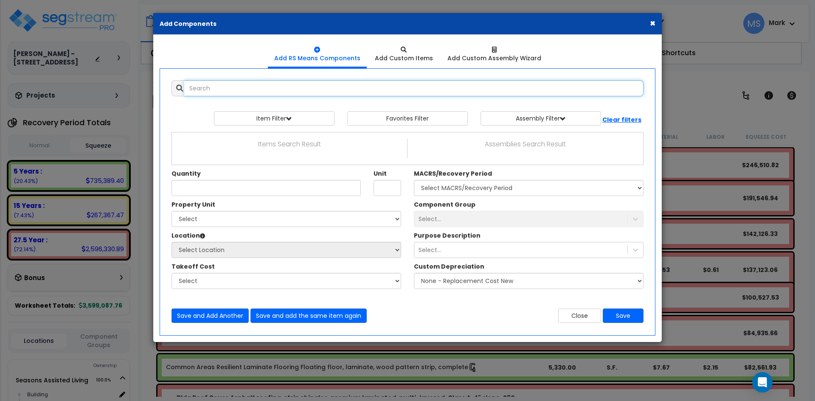
click at [278, 91] on input "text" at bounding box center [413, 88] width 459 height 16
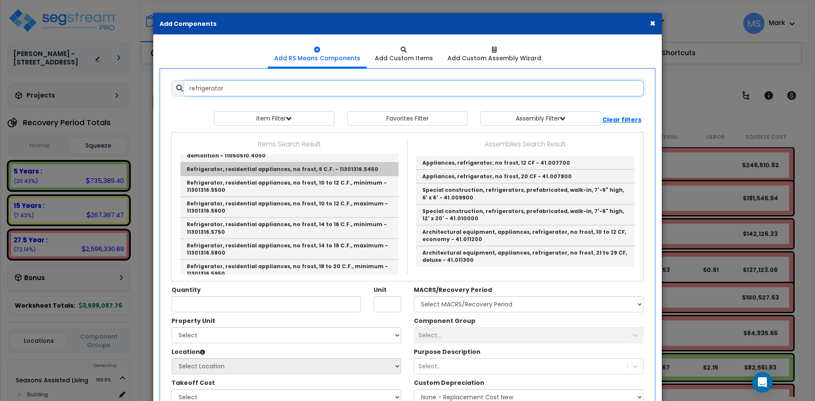
scroll to position [42, 0]
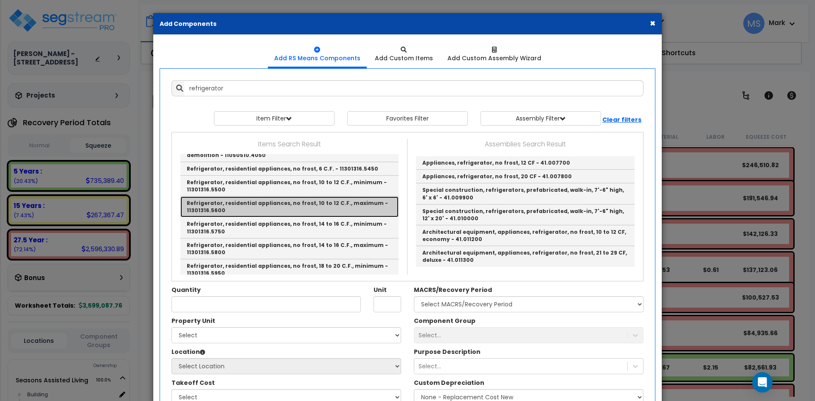
click at [309, 208] on link "Refrigerator, residential appliances, no frost, 10 to 12 C.F., maximum - 113013…" at bounding box center [289, 207] width 218 height 21
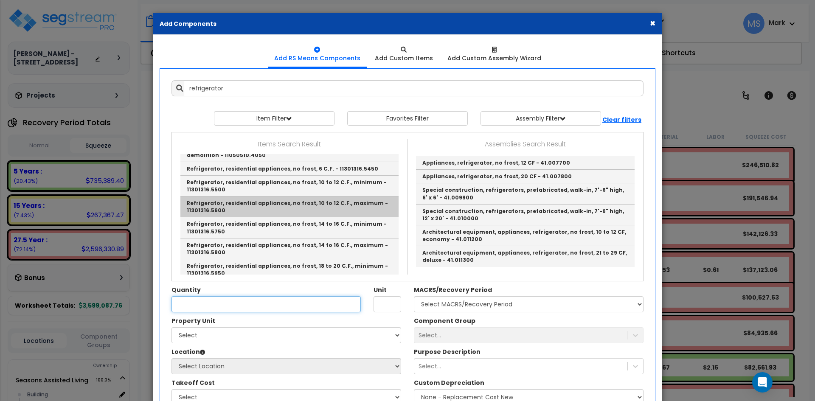
type input "Refrigerator, residential appliances, no frost, 10 to 12 C.F., maximum - 113013…"
type input "Ea."
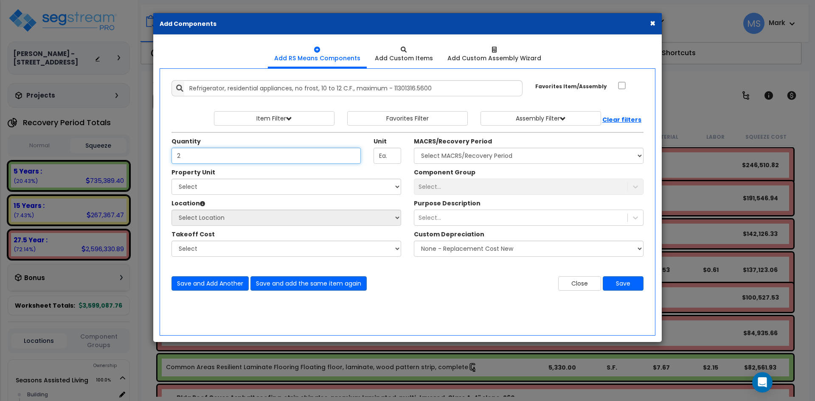
type input "2"
click at [195, 184] on select "Select Seasons Assisted Living Site Improvements" at bounding box center [287, 187] width 230 height 16
select select "165312"
click at [172, 179] on select "Select Seasons Assisted Living Site Improvements" at bounding box center [287, 187] width 230 height 16
click at [211, 218] on select "Select Building Building Interior Studio - 1 bed Space Studio -2 bed Space Add …" at bounding box center [287, 218] width 230 height 16
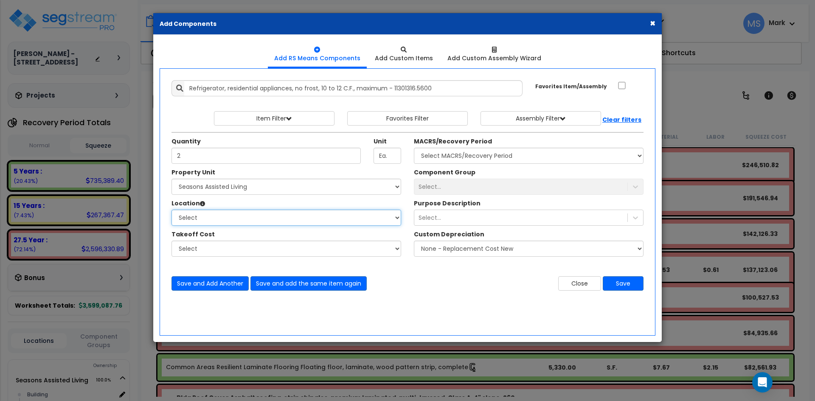
select select "461"
click at [172, 210] on select "Select Building Building Interior Studio - 1 bed Space Studio -2 bed Space Add …" at bounding box center [287, 218] width 230 height 16
click at [470, 158] on select "Select MACRS/Recovery Period 5 Years - 57.0 - Distributive Trades & Services 5 …" at bounding box center [529, 156] width 230 height 16
select select "3667"
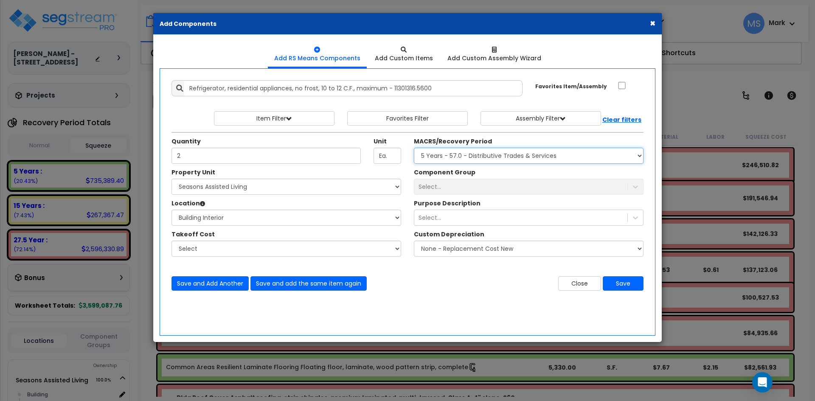
click at [414, 148] on select "Select MACRS/Recovery Period 5 Years - 57.0 - Distributive Trades & Services 5 …" at bounding box center [529, 156] width 230 height 16
click at [455, 187] on div "Select..." at bounding box center [520, 187] width 213 height 14
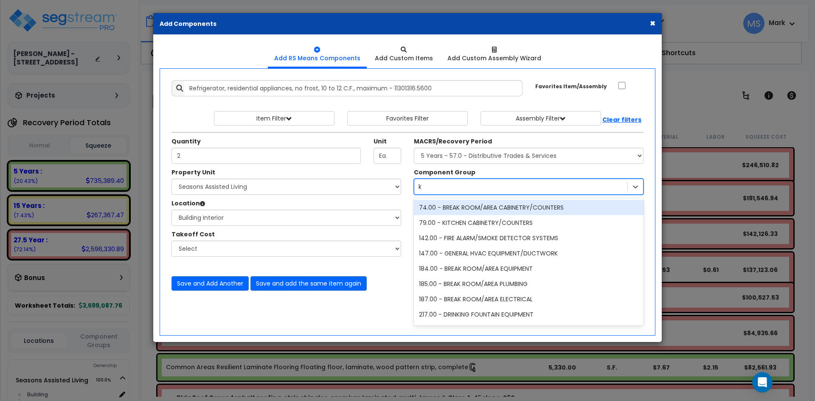
type input "ki"
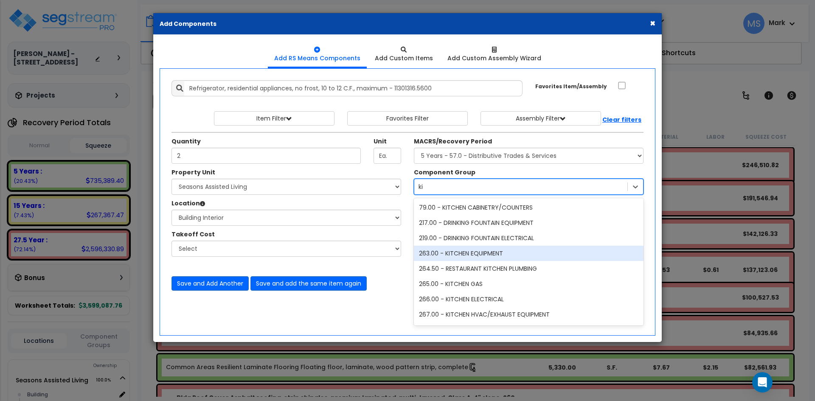
click at [477, 255] on div "263.00 - KITCHEN EQUIPMENT" at bounding box center [529, 253] width 230 height 15
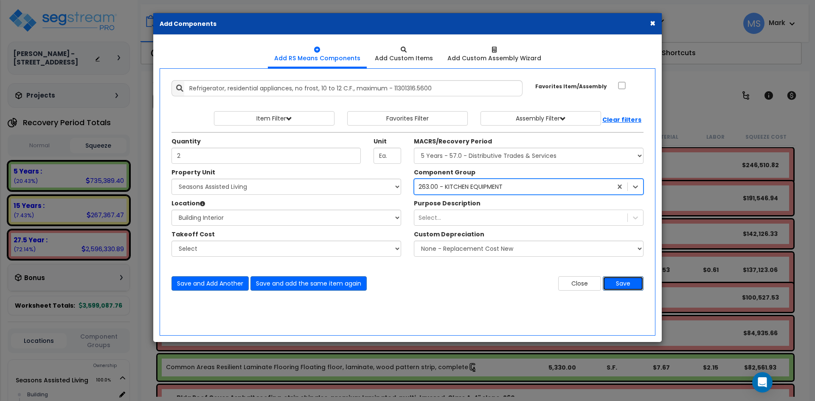
click at [637, 280] on button "Save" at bounding box center [623, 283] width 41 height 14
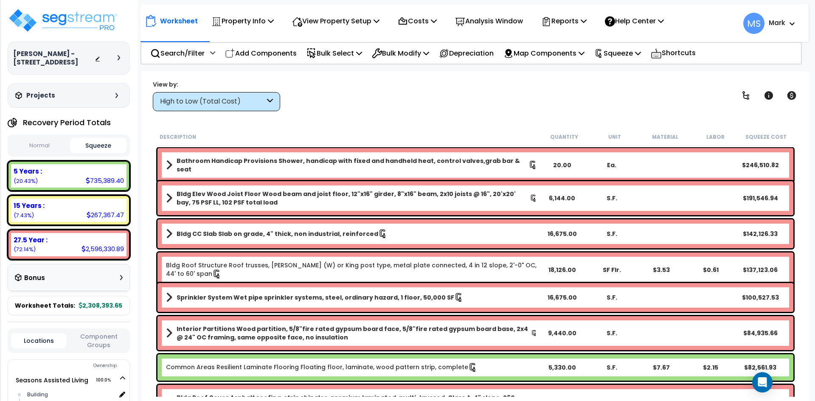
click at [244, 105] on div "High to Low (Total Cost)" at bounding box center [212, 102] width 105 height 10
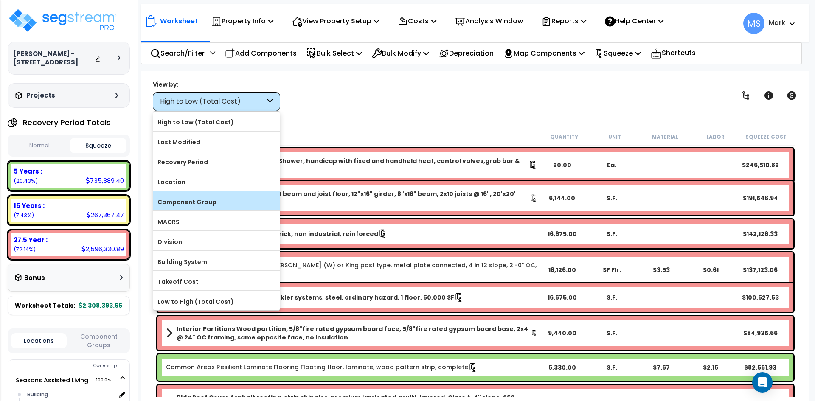
click at [196, 203] on label "Component Group" at bounding box center [216, 202] width 127 height 13
click at [0, 0] on input "Component Group" at bounding box center [0, 0] width 0 height 0
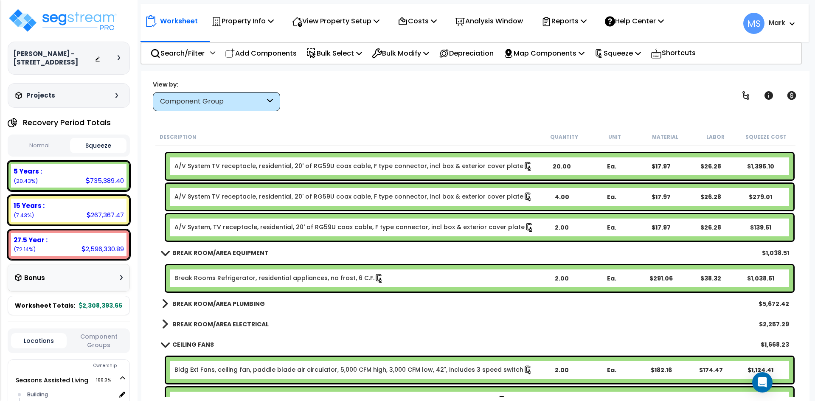
scroll to position [6198, 0]
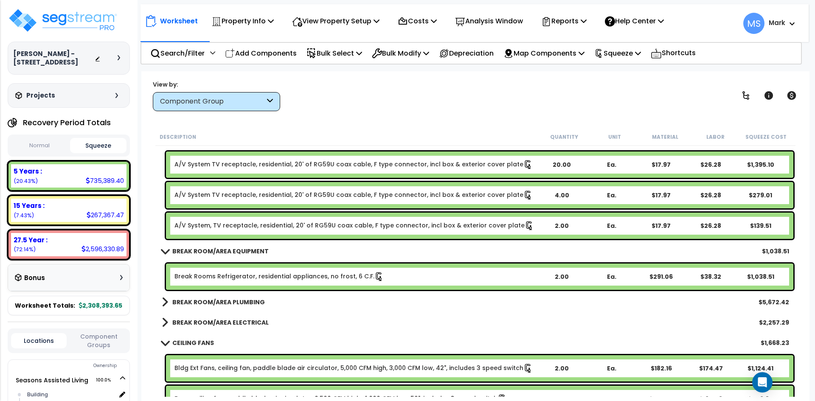
click at [227, 278] on link "Break Rooms Refrigerator, residential appliances, no frost, 6 C.F." at bounding box center [278, 276] width 209 height 9
click at [190, 273] on link "Break Rooms Refrigerator, residential appliances, no frost, 6 C.F." at bounding box center [278, 276] width 209 height 9
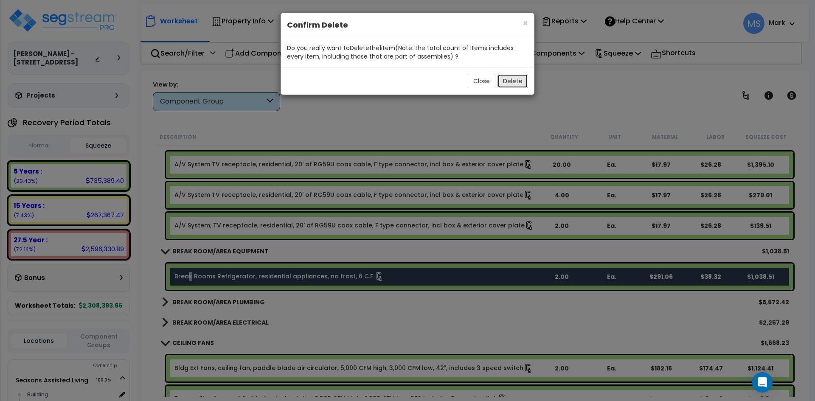
click at [520, 84] on button "Delete" at bounding box center [513, 81] width 31 height 14
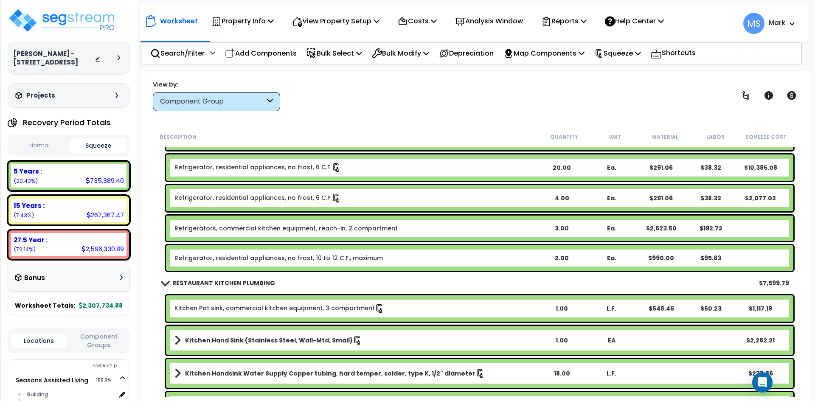
scroll to position [7812, 0]
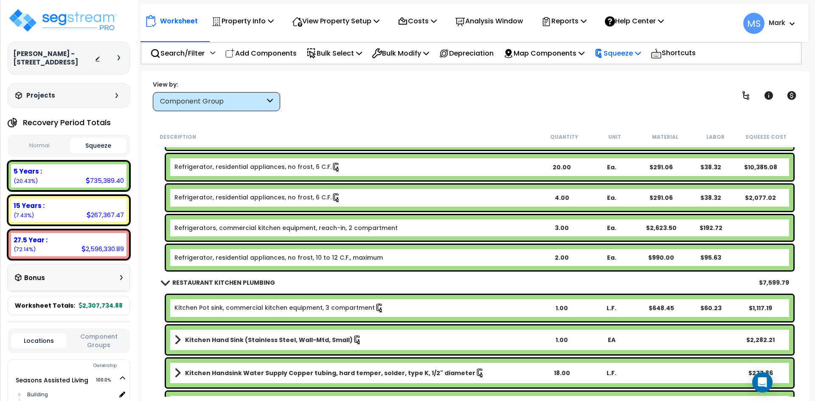
click at [623, 54] on p "Squeeze" at bounding box center [617, 53] width 47 height 11
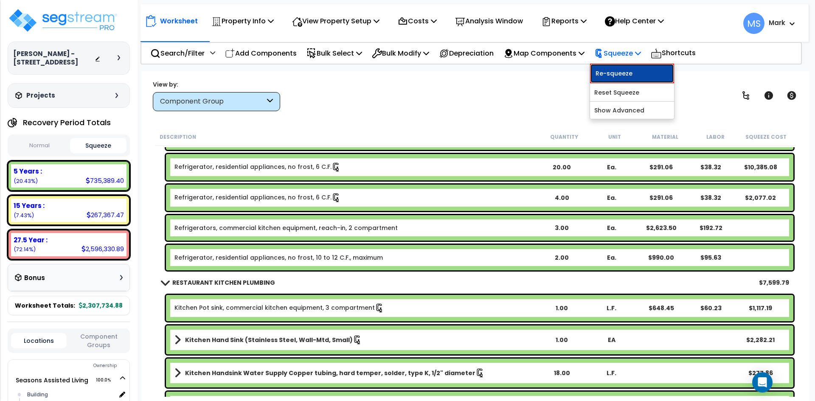
click at [622, 71] on link "Re-squeeze" at bounding box center [632, 74] width 84 height 20
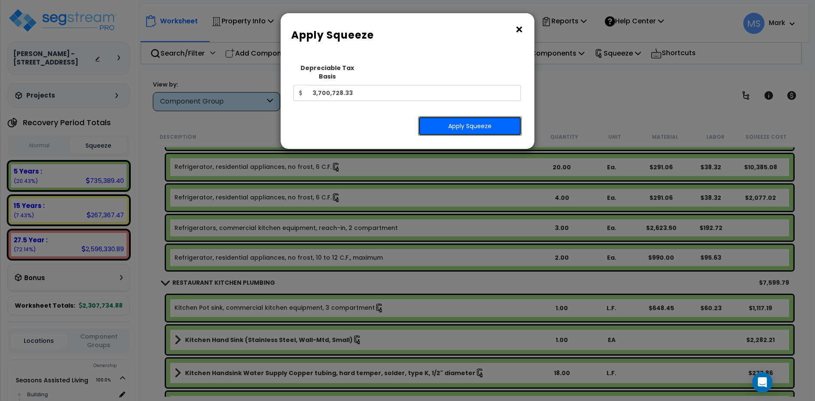
click at [509, 116] on button "Apply Squeeze" at bounding box center [470, 126] width 104 height 20
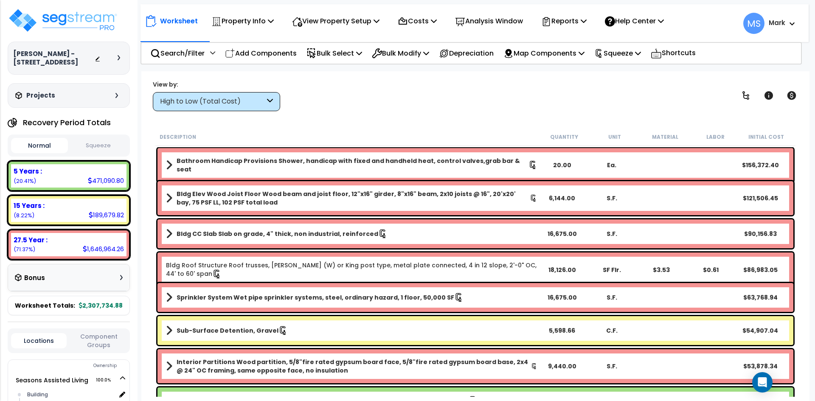
click at [115, 143] on button "Squeeze" at bounding box center [98, 145] width 57 height 15
click at [801, 96] on link at bounding box center [791, 95] width 19 height 19
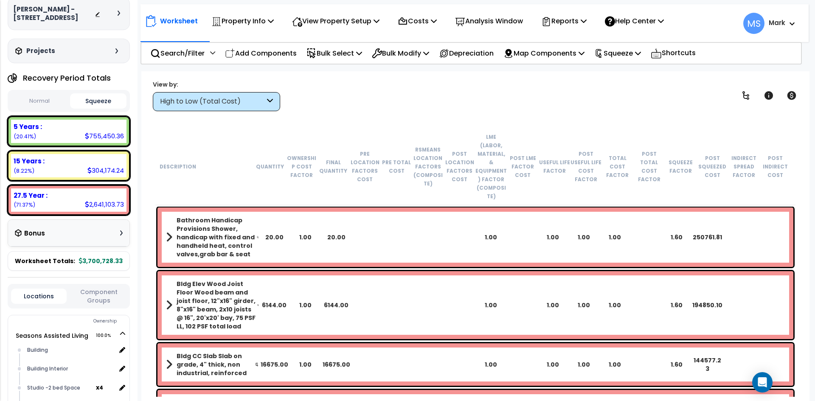
scroll to position [161, 0]
